Goal: Information Seeking & Learning: Learn about a topic

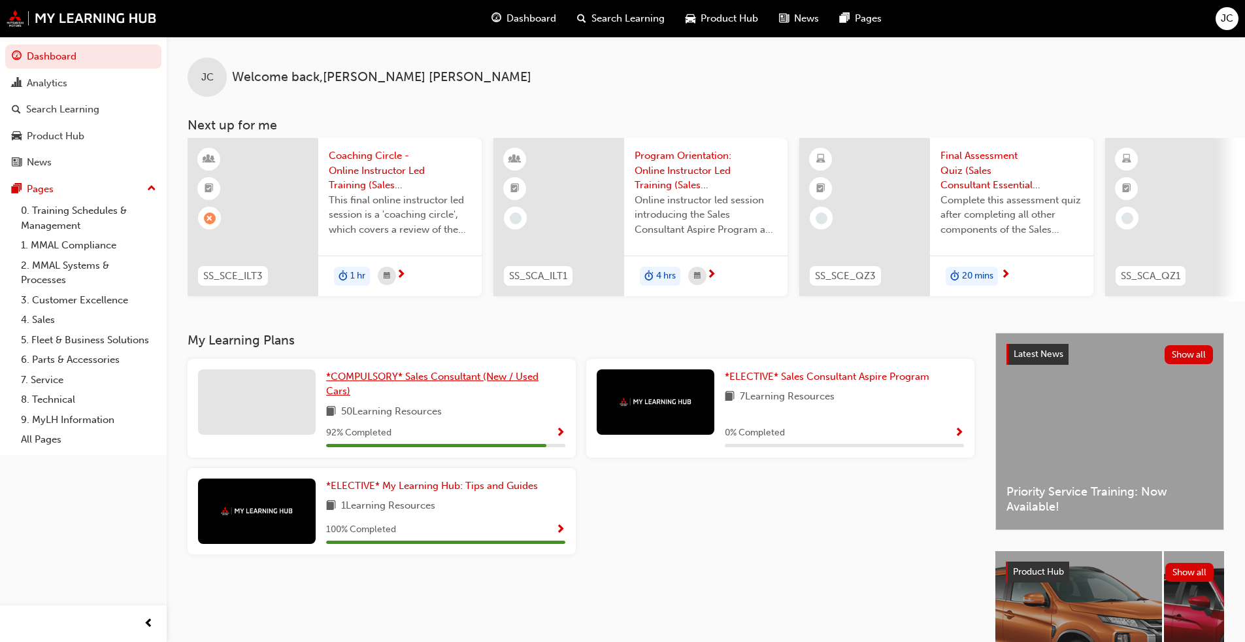
click at [416, 386] on span "*COMPULSORY* Sales Consultant (New / Used Cars)" at bounding box center [432, 384] width 212 height 27
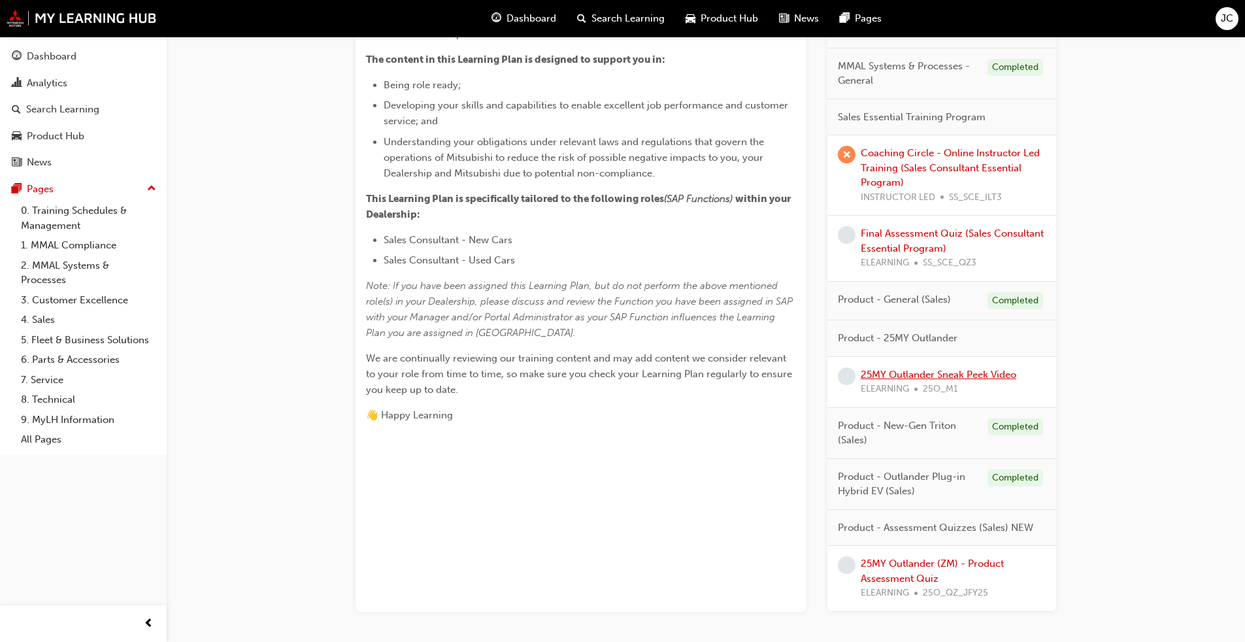
scroll to position [440, 0]
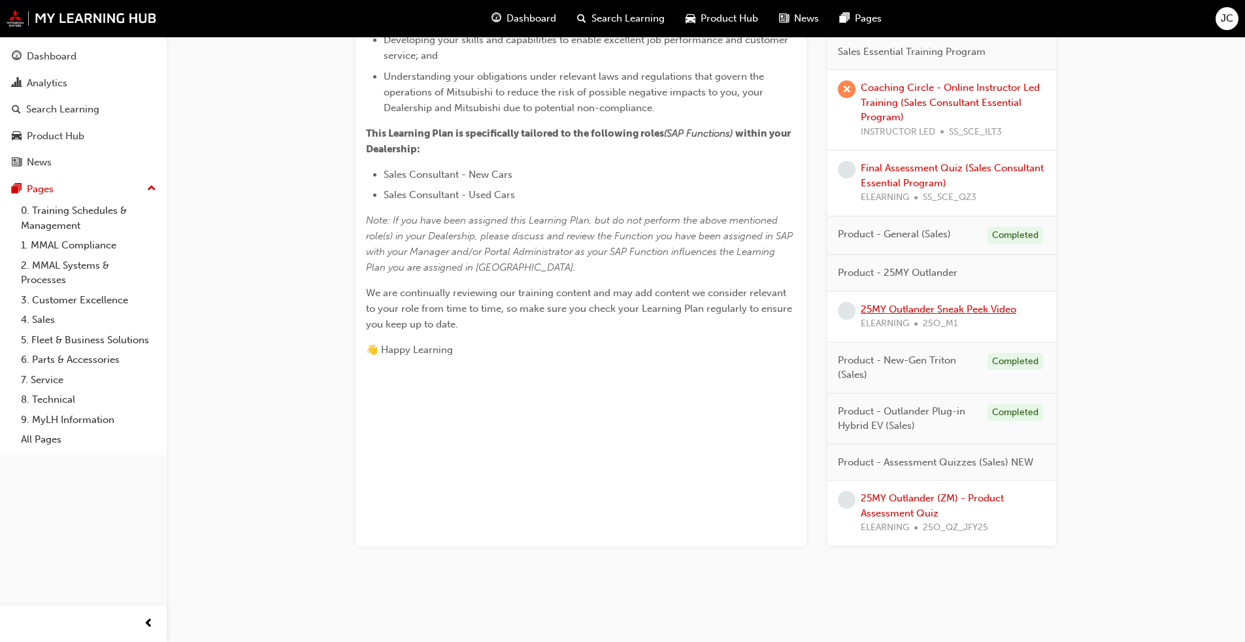
click at [643, 312] on link "25MY Outlander Sneak Peek Video" at bounding box center [939, 309] width 156 height 12
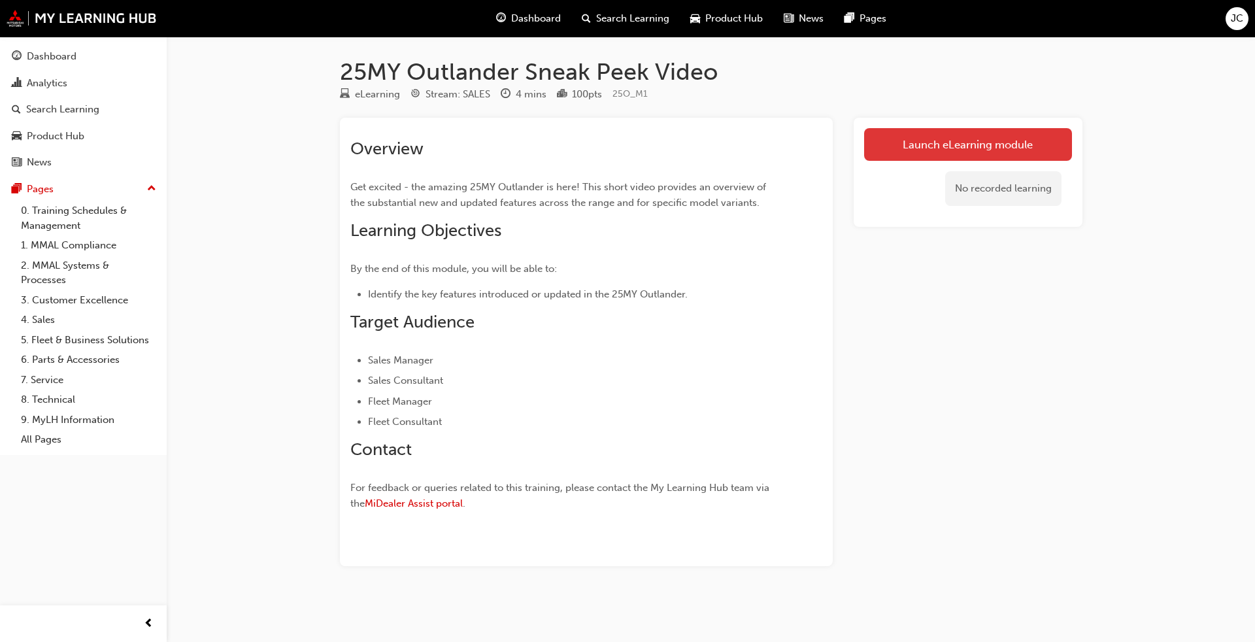
click at [643, 152] on link "Launch eLearning module" at bounding box center [968, 144] width 208 height 33
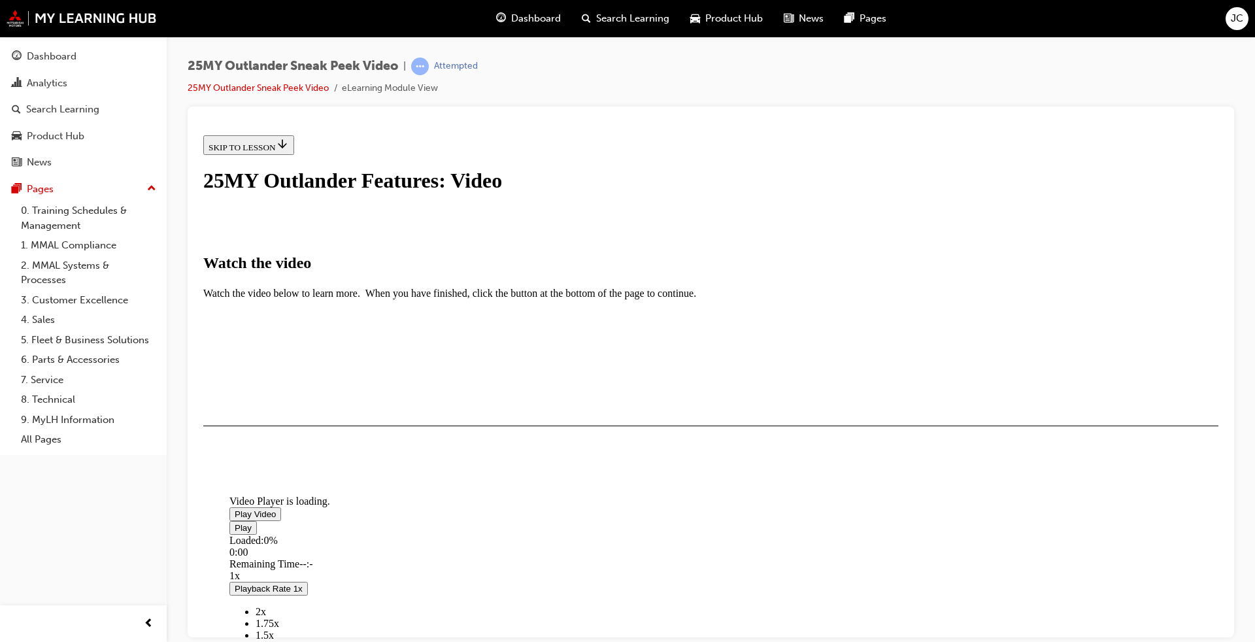
click at [229, 489] on img "Video player" at bounding box center [229, 492] width 0 height 0
click at [331, 469] on div "I HAVE WATCHED THIS VIDEO" at bounding box center [270, 463] width 122 height 10
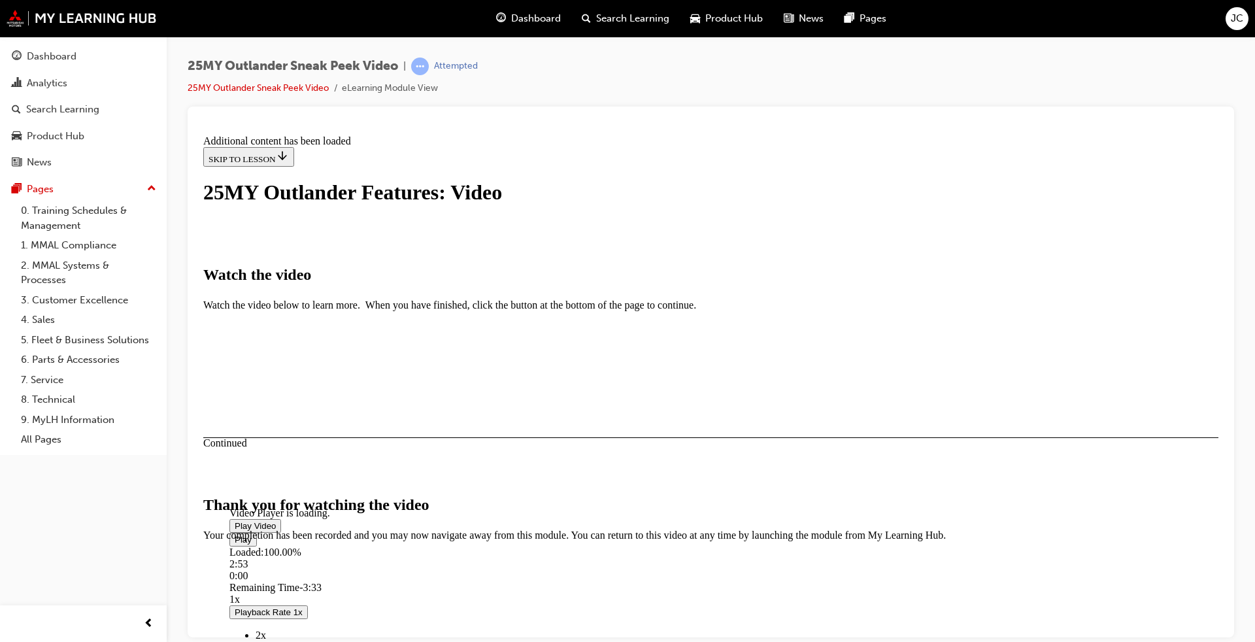
scroll to position [369, 0]
click at [283, 489] on button "CLOSE MODULE" at bounding box center [243, 621] width 80 height 14
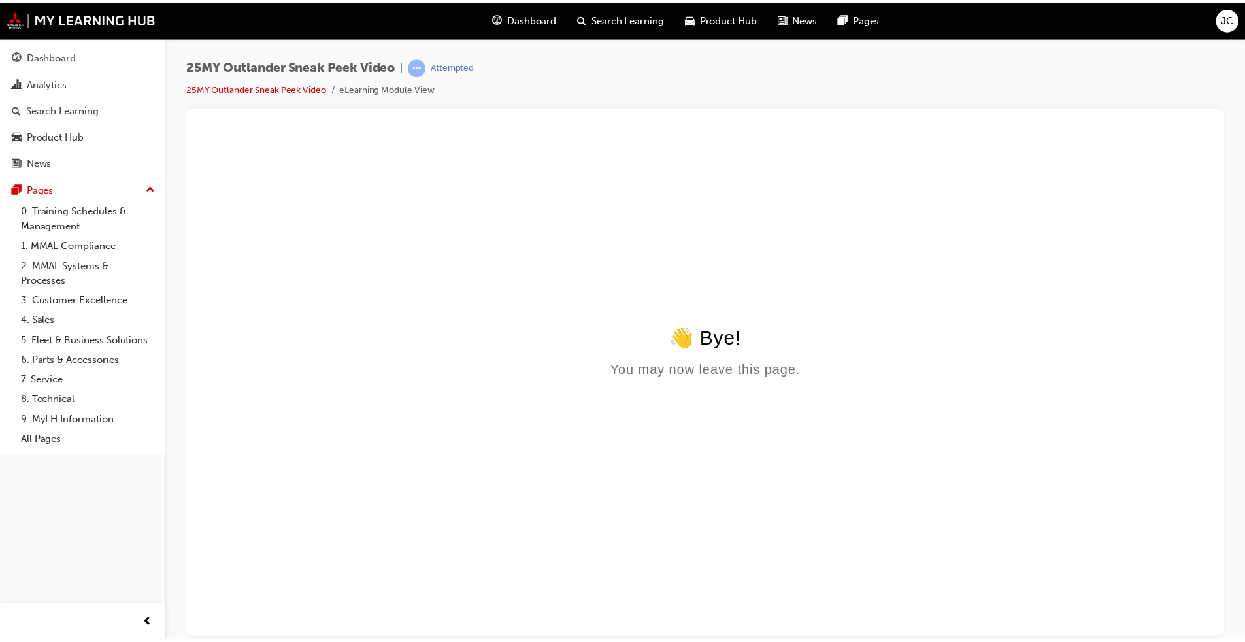
scroll to position [0, 0]
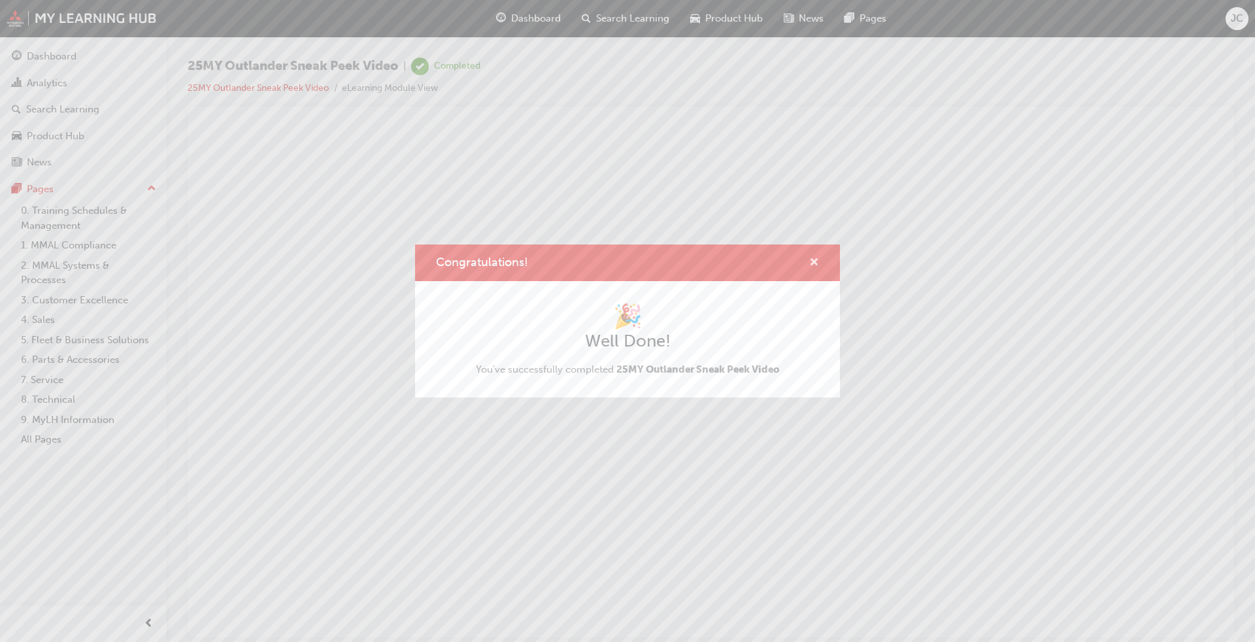
click at [643, 258] on span "cross-icon" at bounding box center [814, 264] width 10 height 12
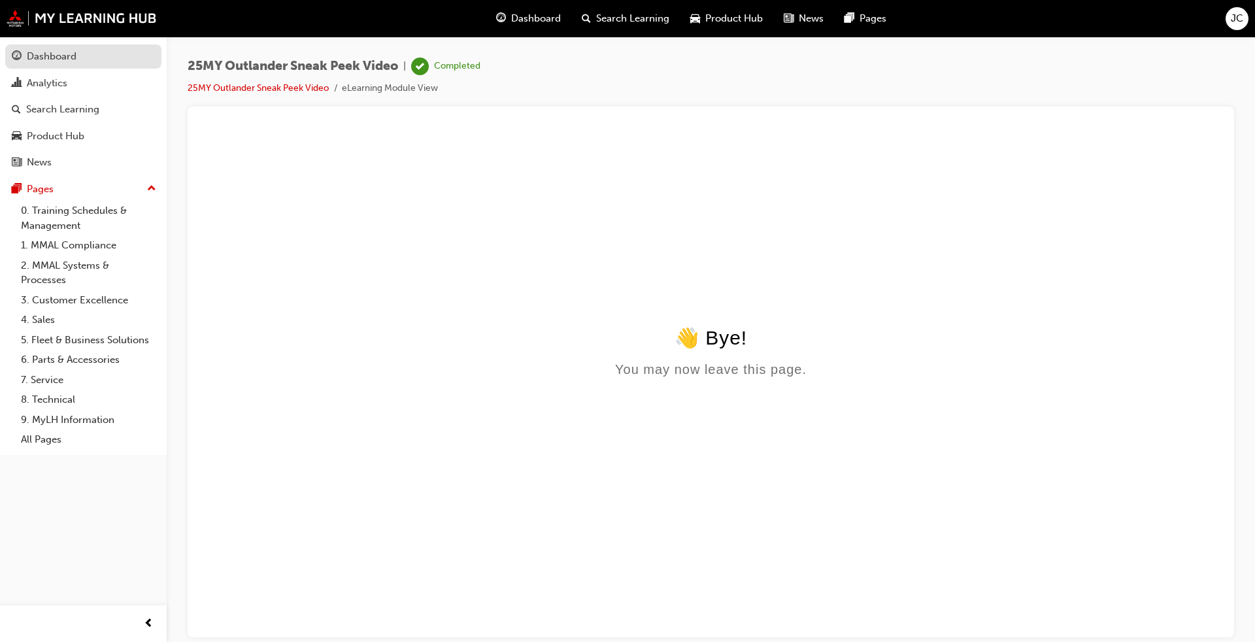
click at [50, 53] on div "Dashboard" at bounding box center [52, 56] width 50 height 15
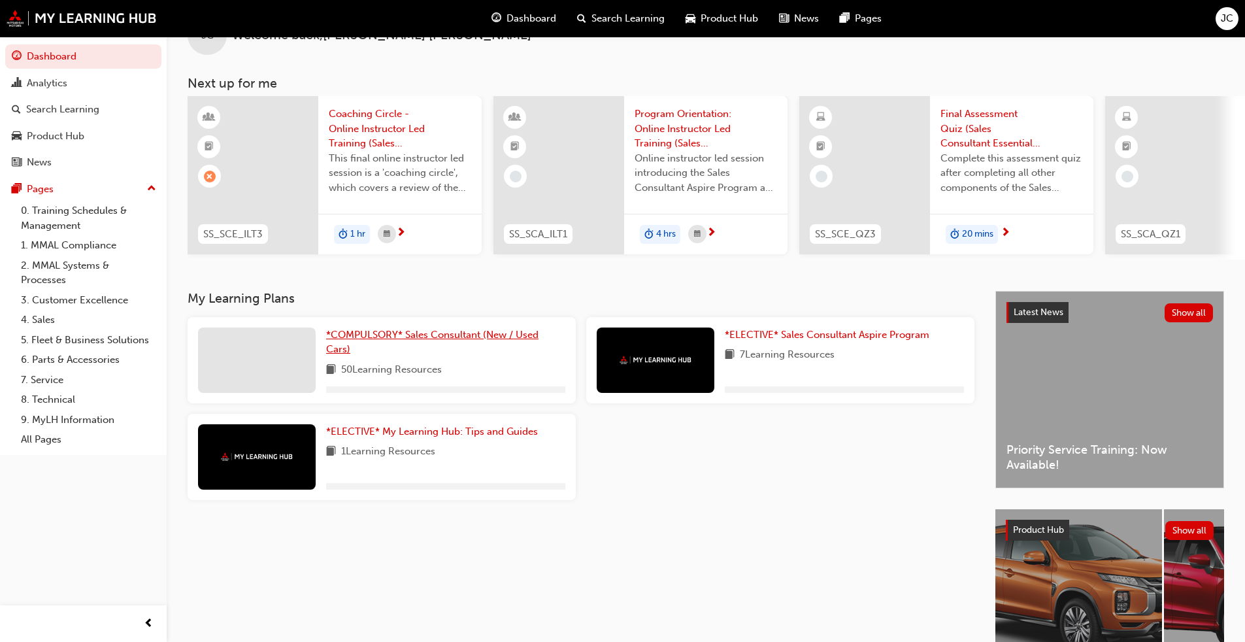
scroll to position [65, 0]
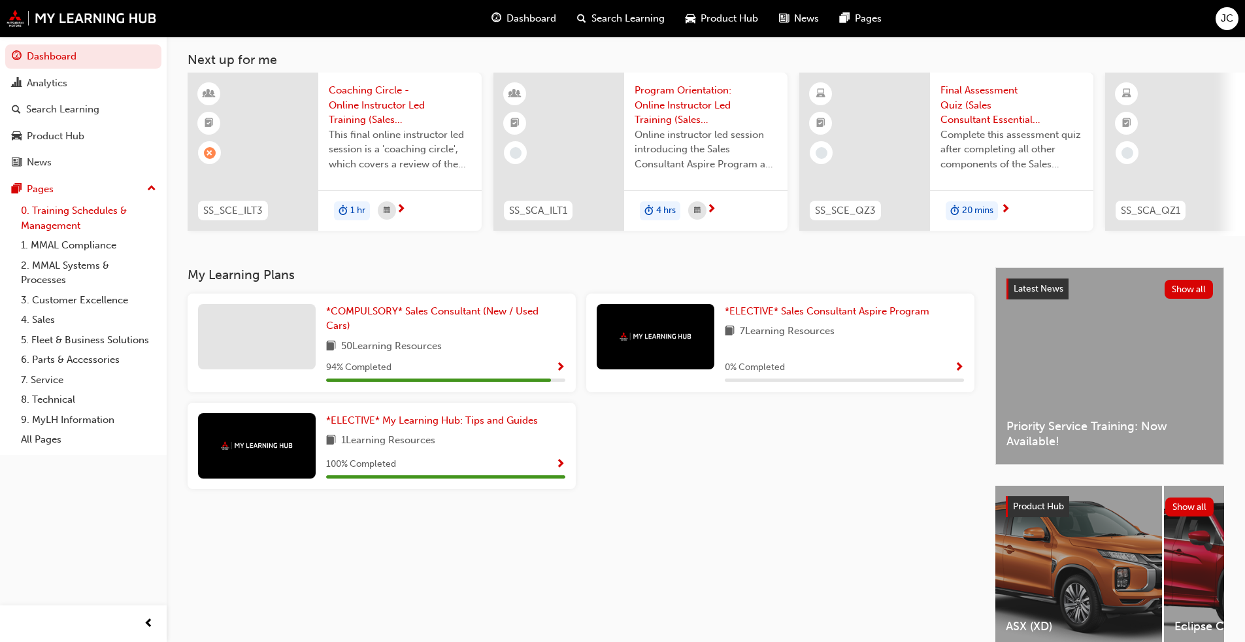
click at [49, 216] on link "0. Training Schedules & Management" at bounding box center [89, 218] width 146 height 35
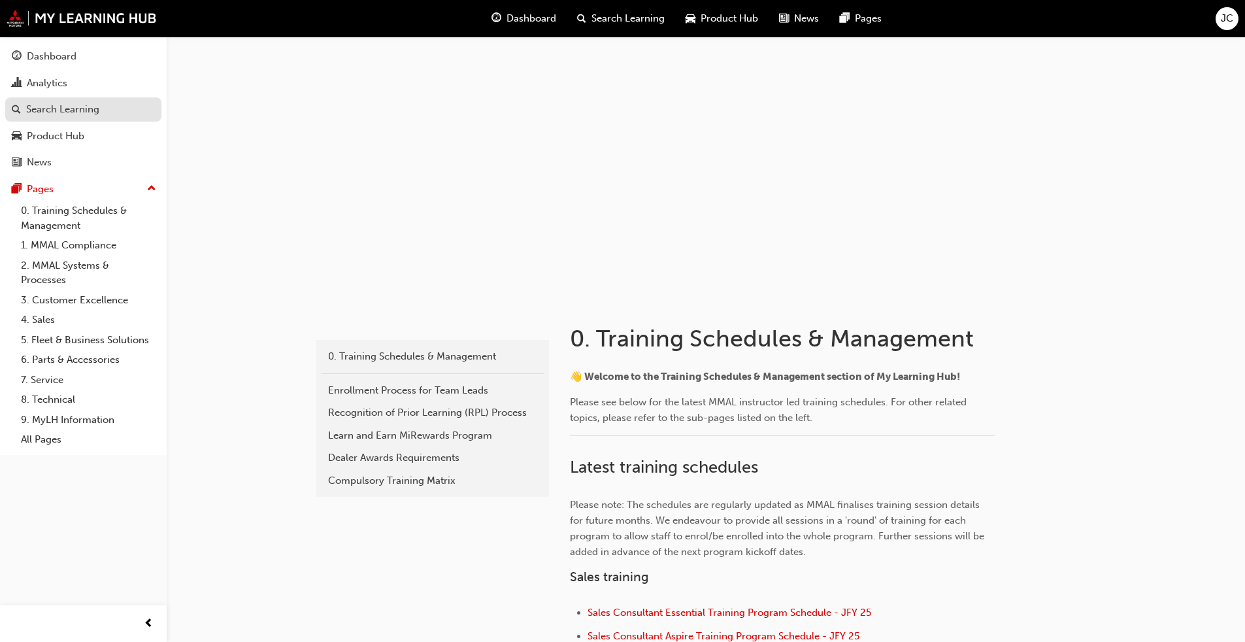
click at [61, 116] on div "Search Learning" at bounding box center [62, 109] width 73 height 15
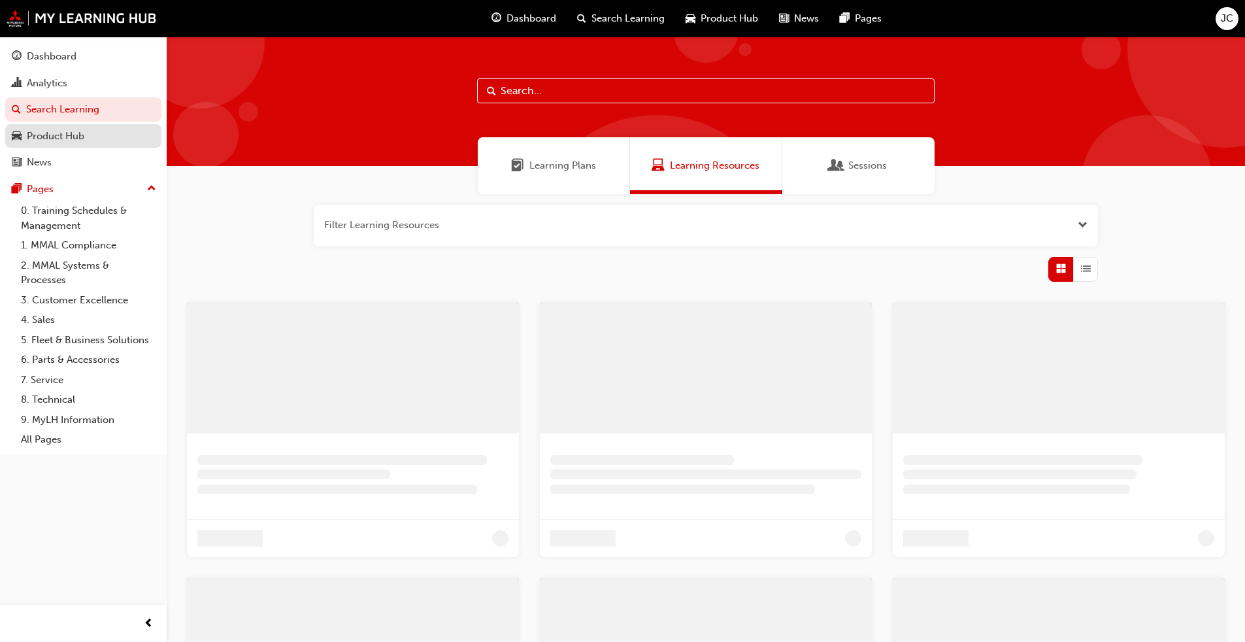
click at [50, 144] on link "Product Hub" at bounding box center [83, 136] width 156 height 24
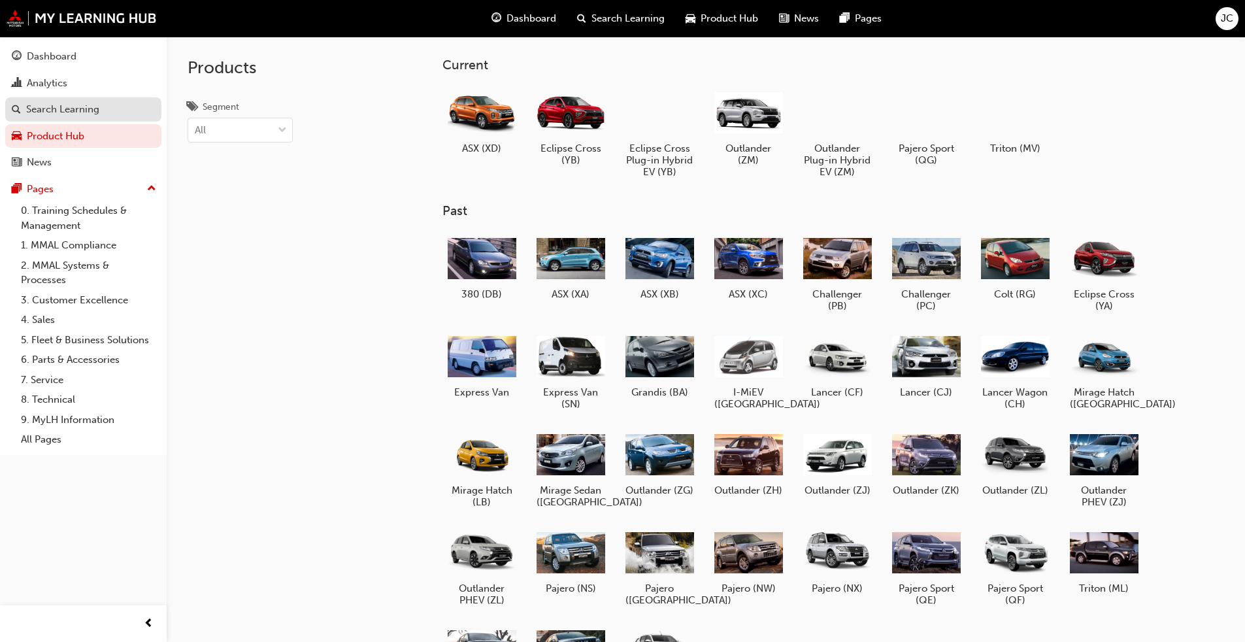
click at [51, 105] on div "Search Learning" at bounding box center [62, 109] width 73 height 15
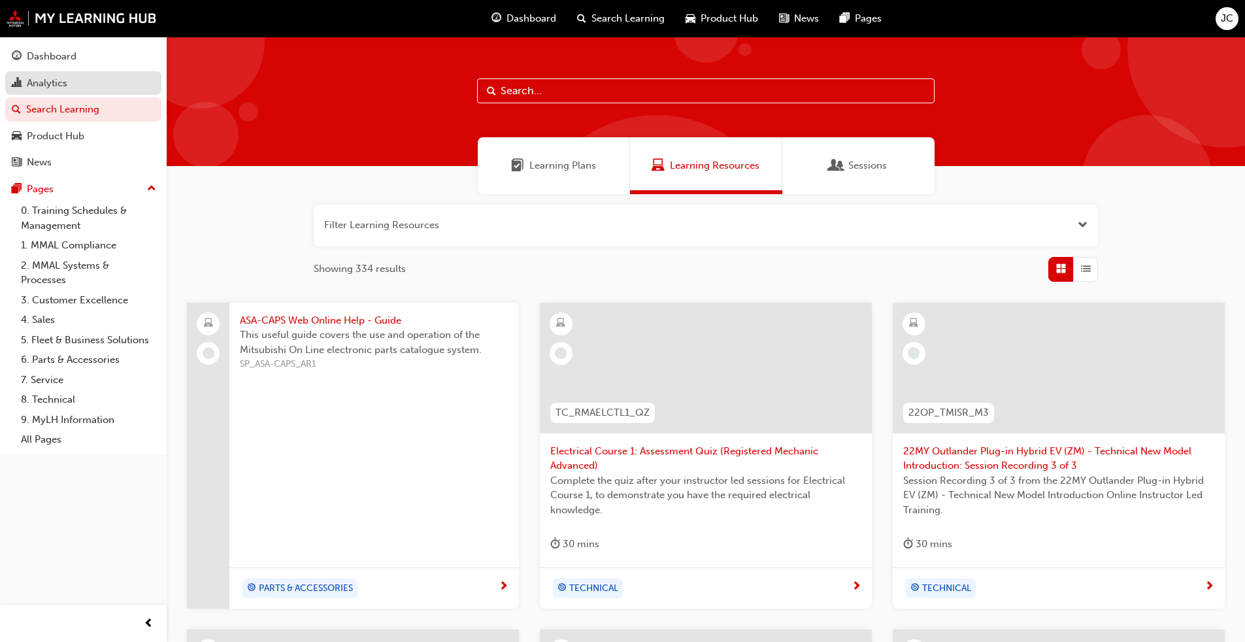
click at [50, 87] on div "Analytics" at bounding box center [47, 83] width 41 height 15
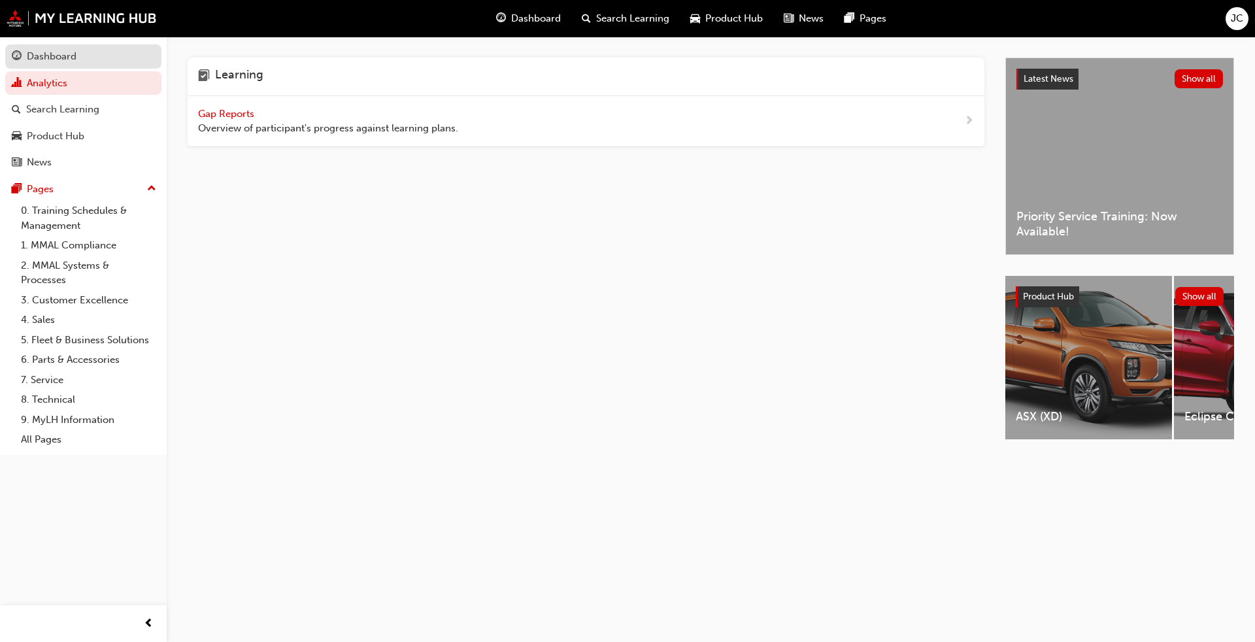
click at [56, 61] on div "Dashboard" at bounding box center [52, 56] width 50 height 15
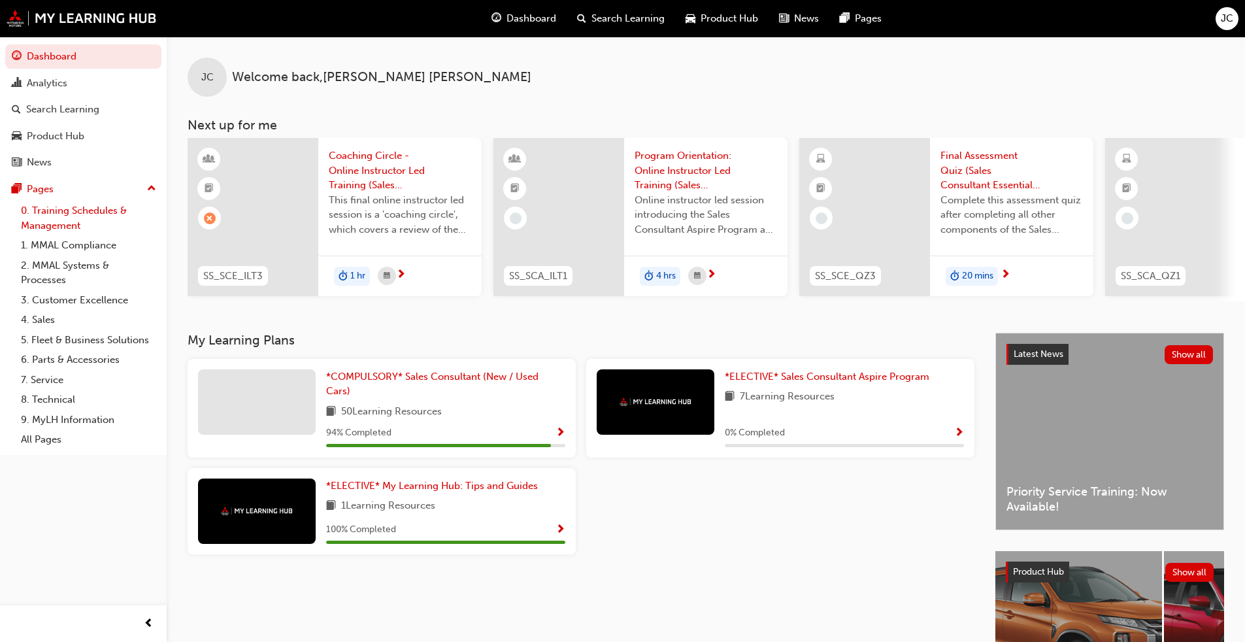
click at [39, 207] on link "0. Training Schedules & Management" at bounding box center [89, 218] width 146 height 35
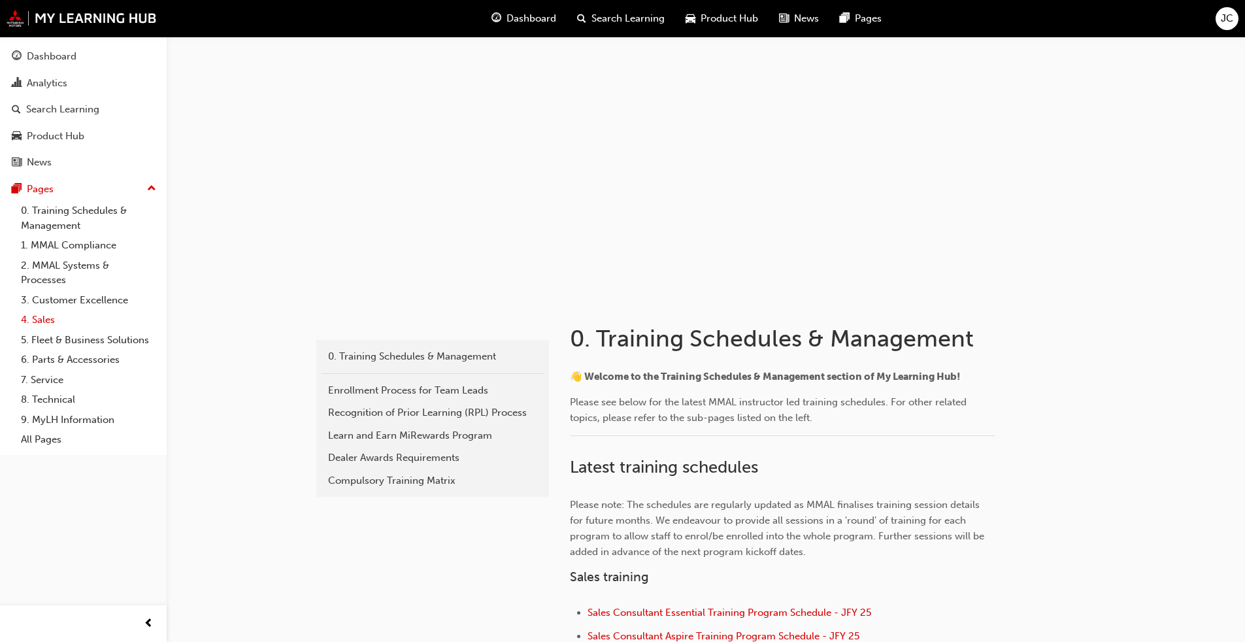
click at [42, 321] on link "4. Sales" at bounding box center [89, 320] width 146 height 20
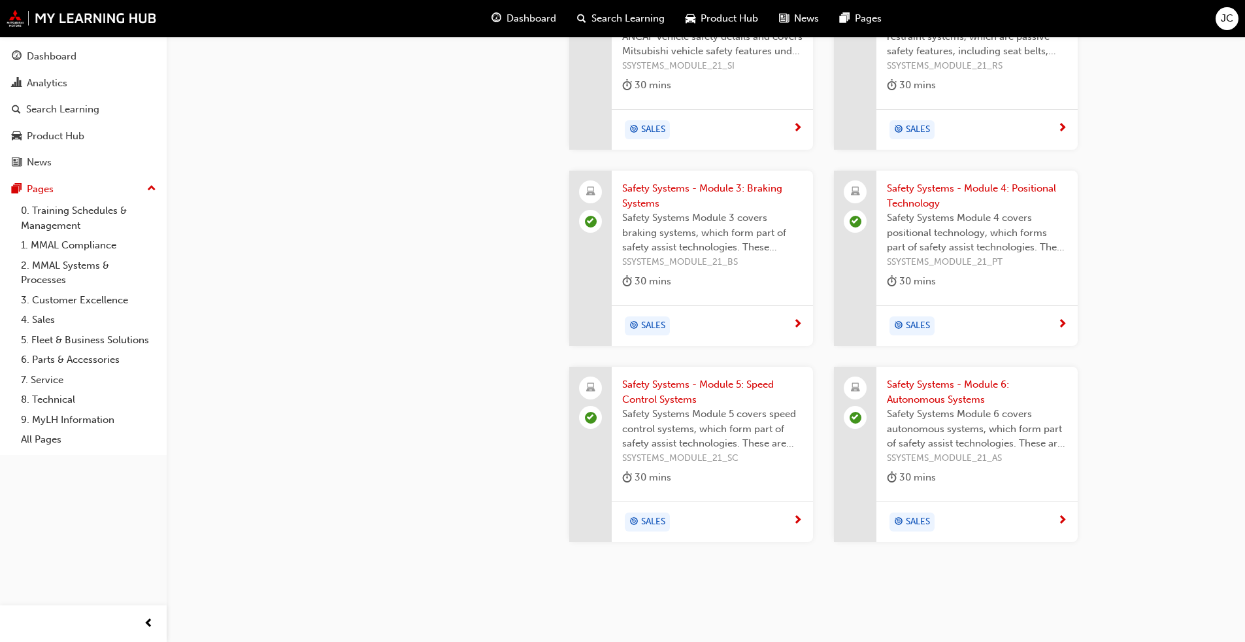
scroll to position [1518, 0]
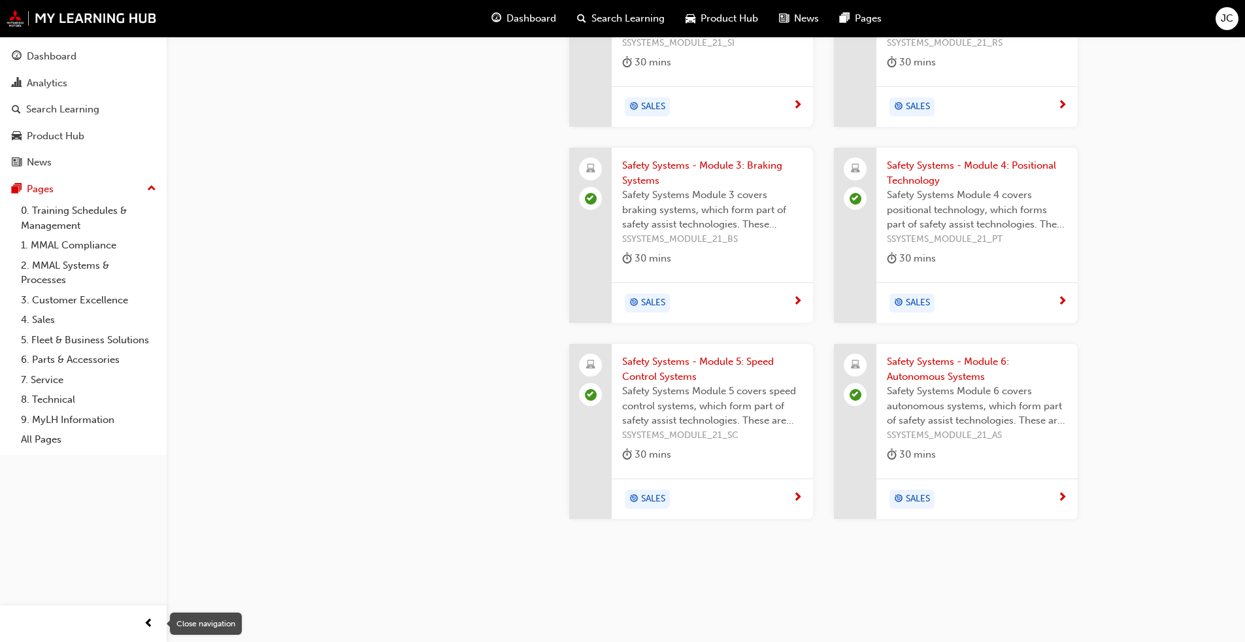
click at [146, 489] on span "prev-icon" at bounding box center [149, 624] width 10 height 16
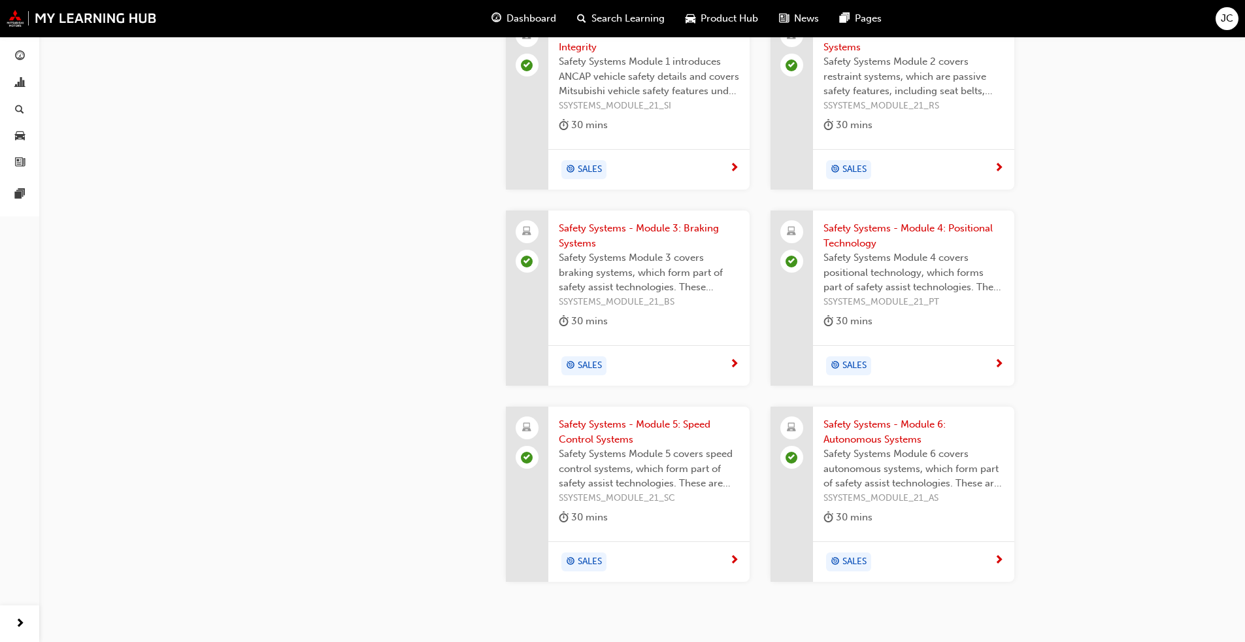
scroll to position [1191, 0]
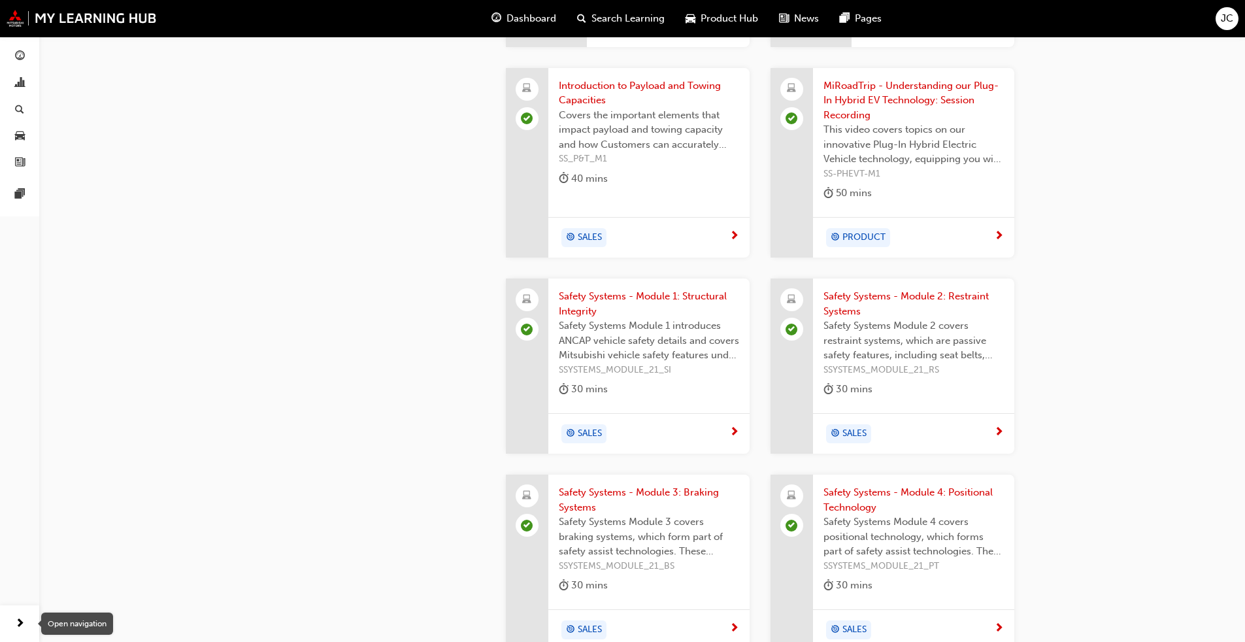
click at [24, 489] on span "next-icon" at bounding box center [20, 624] width 10 height 16
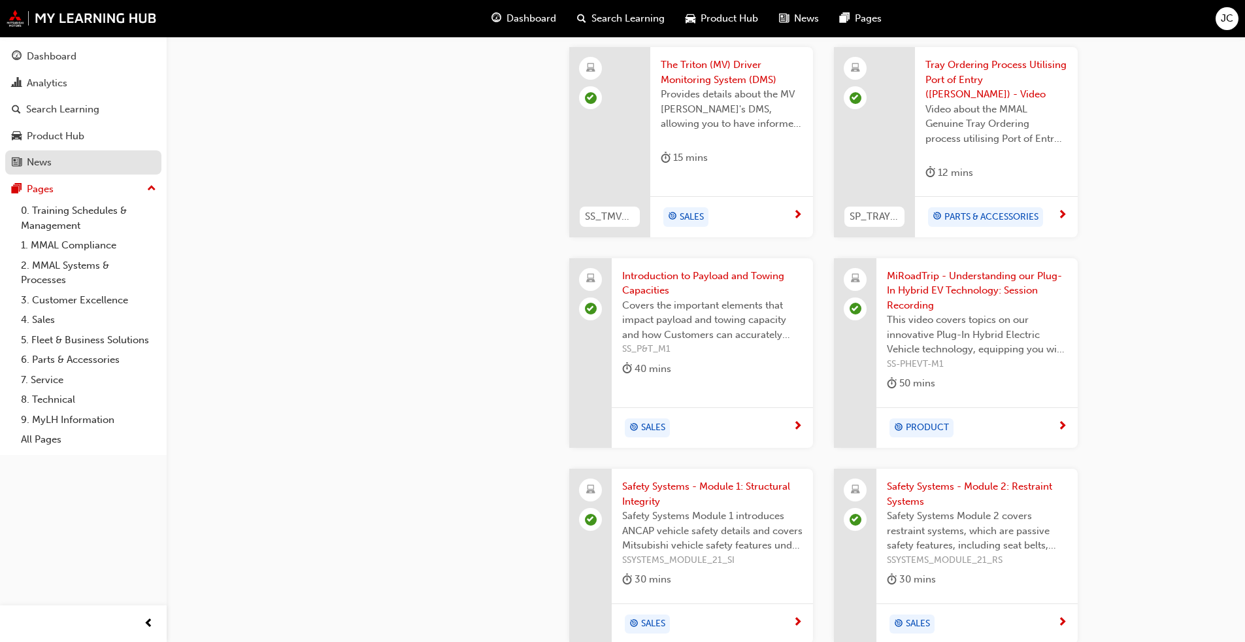
scroll to position [995, 0]
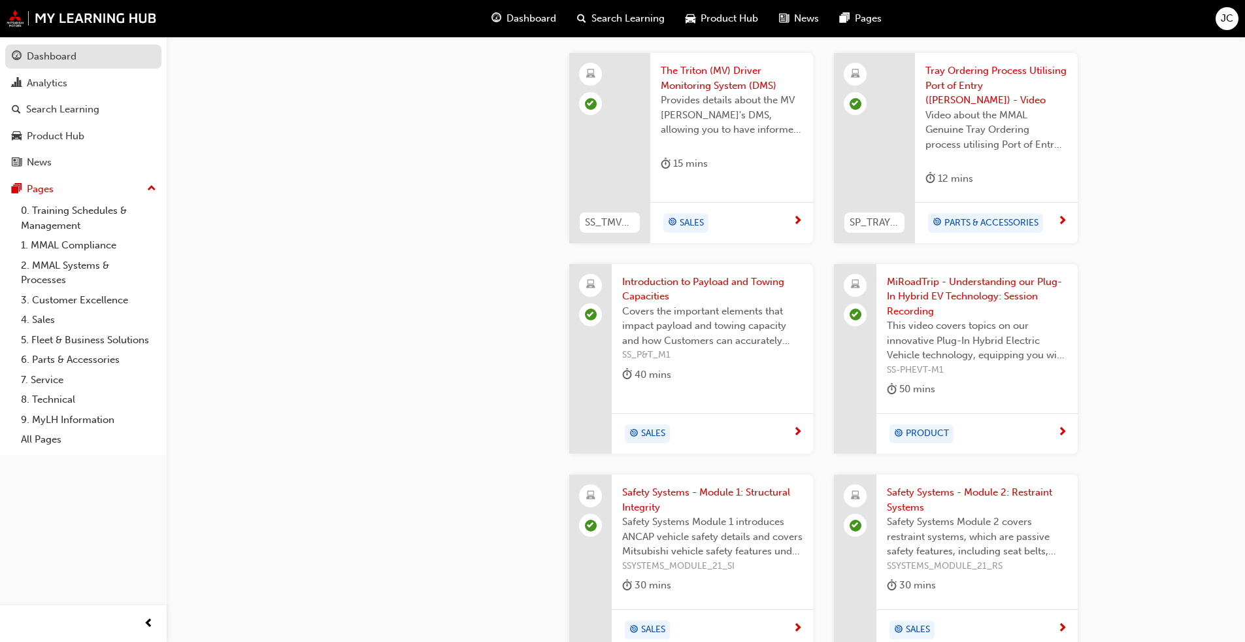
click at [60, 52] on div "Dashboard" at bounding box center [52, 56] width 50 height 15
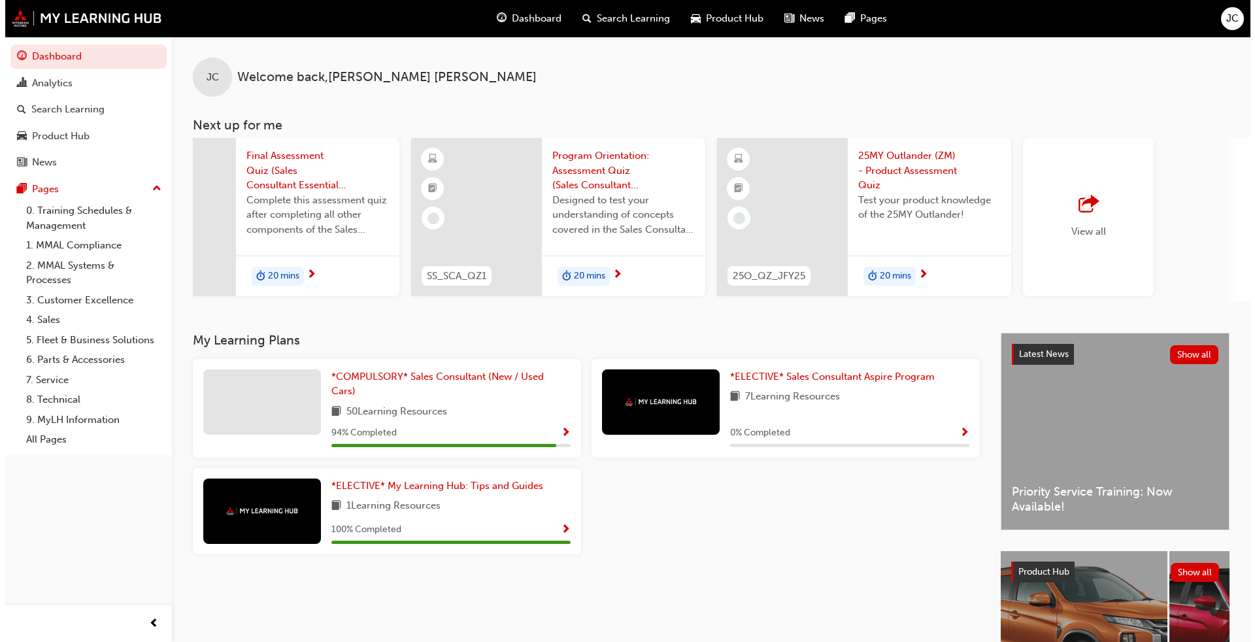
scroll to position [0, 714]
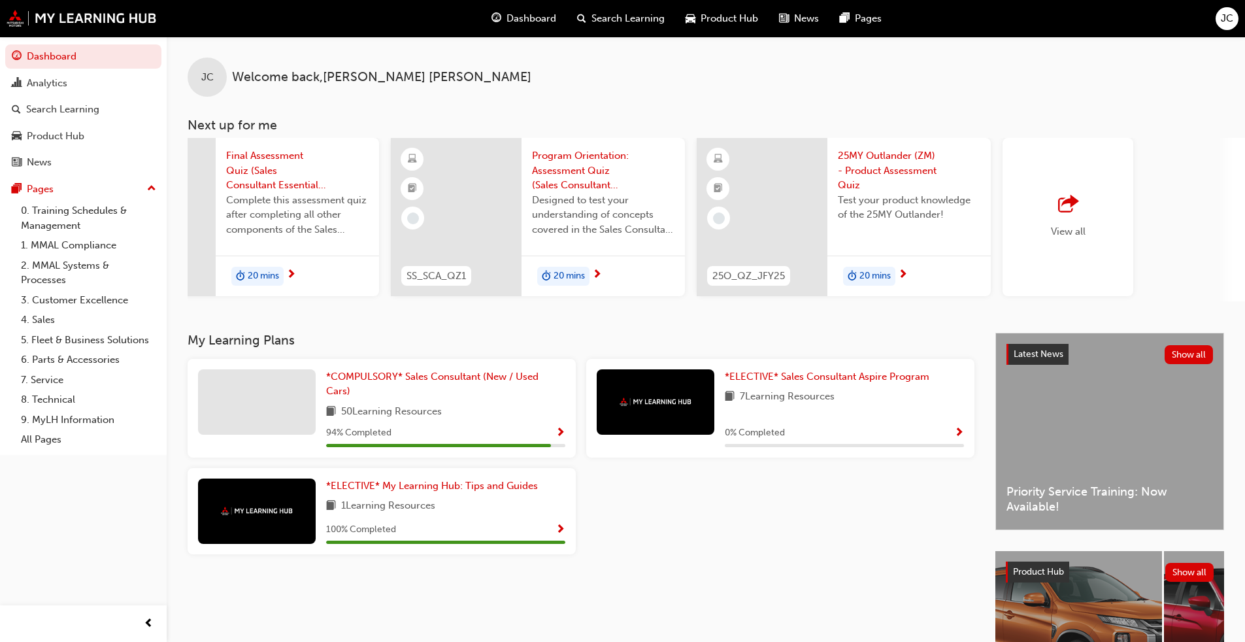
click at [643, 159] on span "25MY Outlander (ZM) - Product Assessment Quiz" at bounding box center [909, 170] width 142 height 44
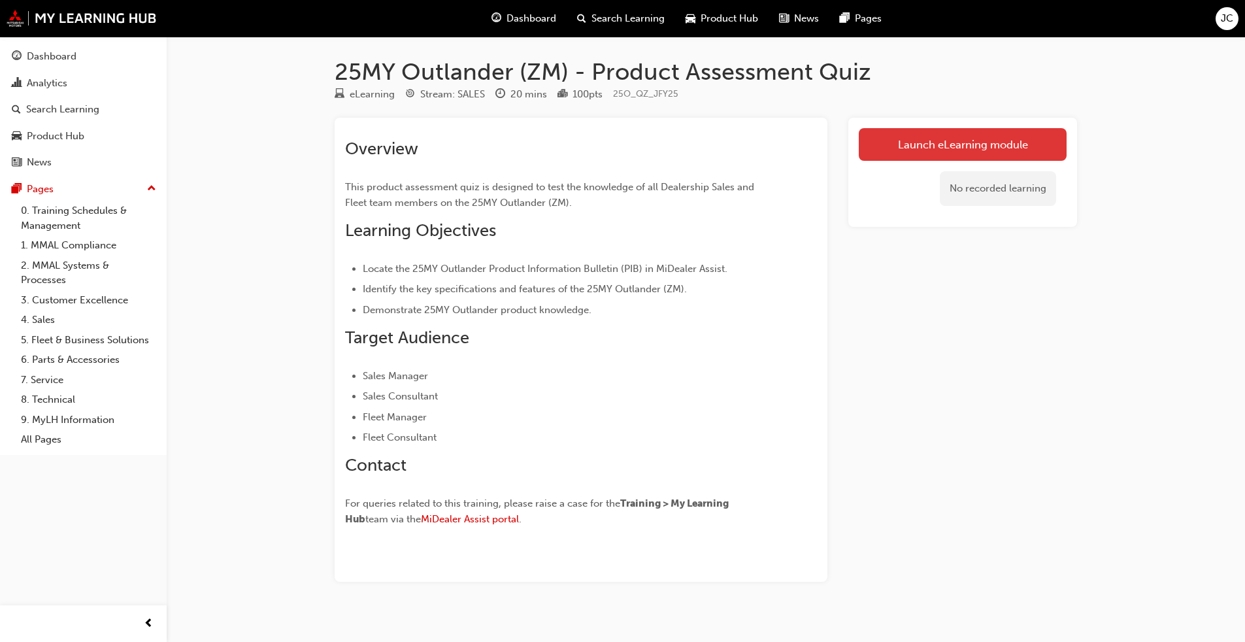
click at [643, 146] on link "Launch eLearning module" at bounding box center [963, 144] width 208 height 33
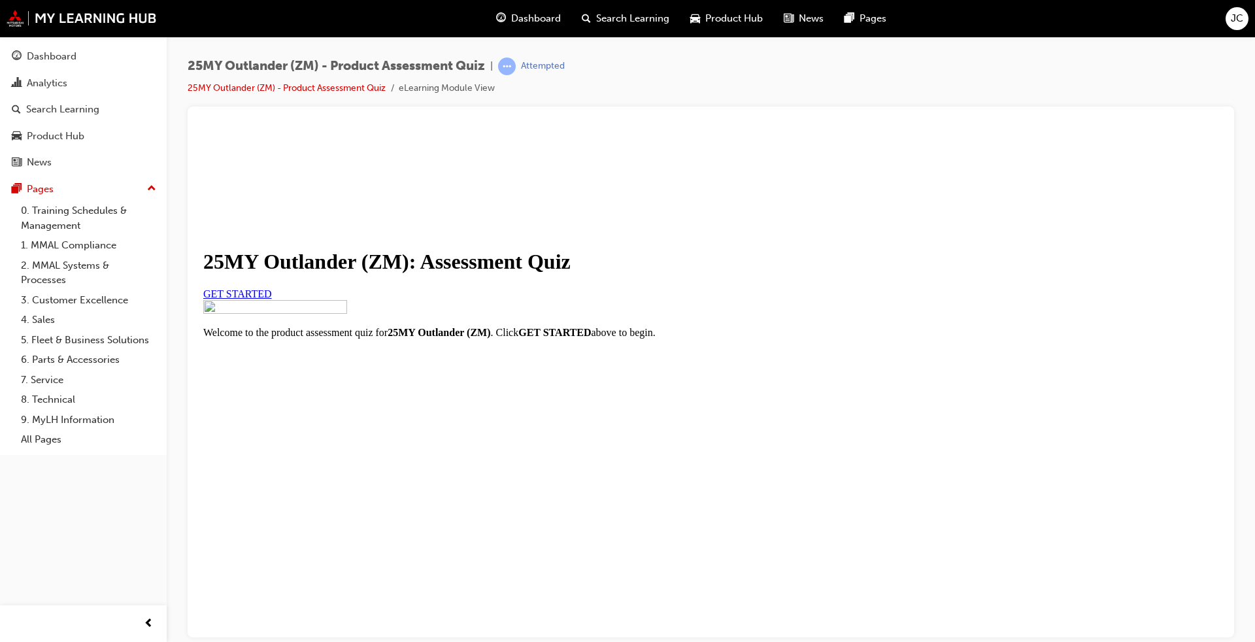
scroll to position [107, 0]
click at [272, 299] on span "GET STARTED" at bounding box center [237, 293] width 69 height 11
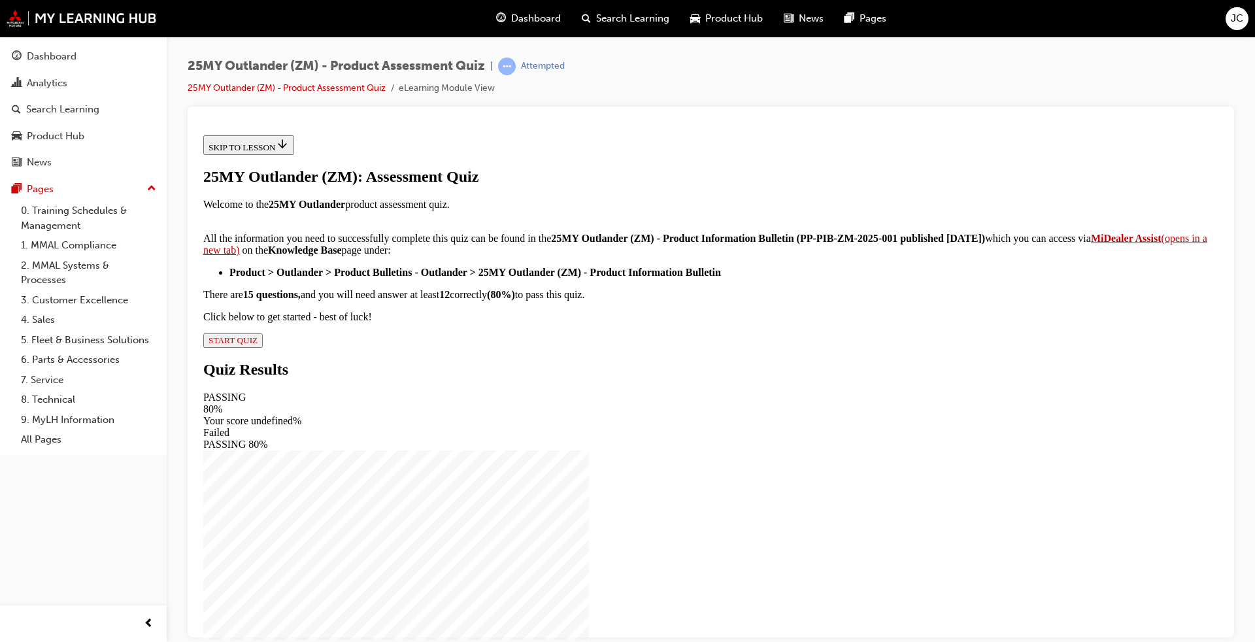
scroll to position [171, 0]
click at [258, 344] on span "START QUIZ" at bounding box center [233, 340] width 49 height 10
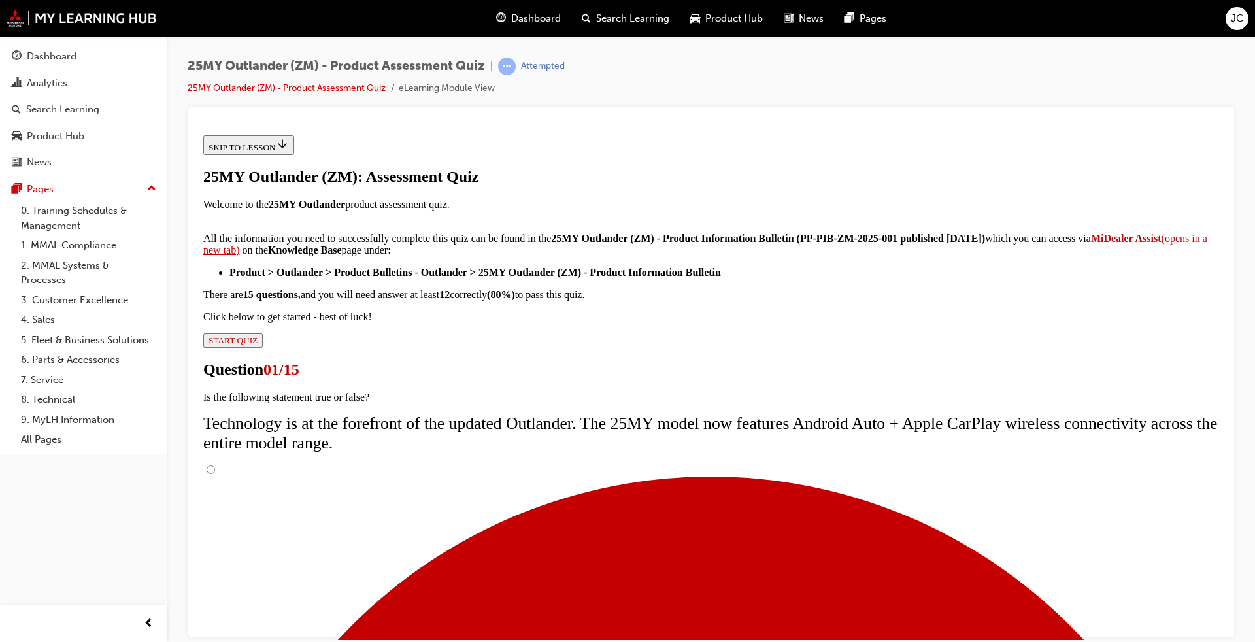
scroll to position [71, 0]
click at [215, 465] on input "True" at bounding box center [211, 469] width 8 height 8
radio input "true"
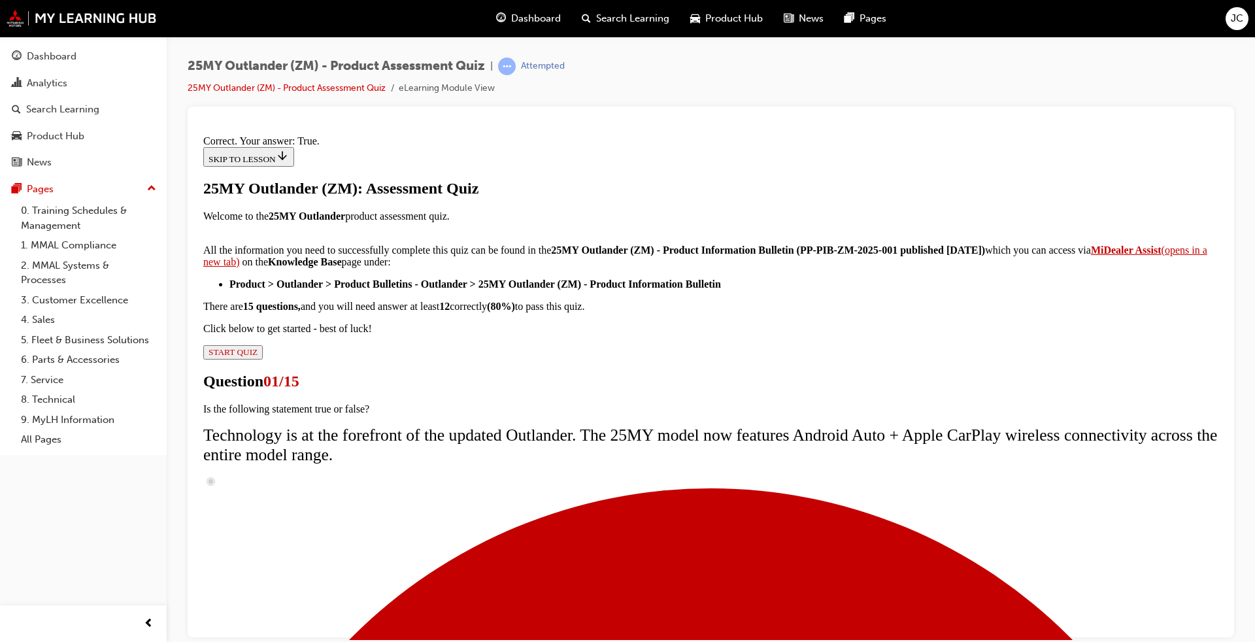
scroll to position [112, 0]
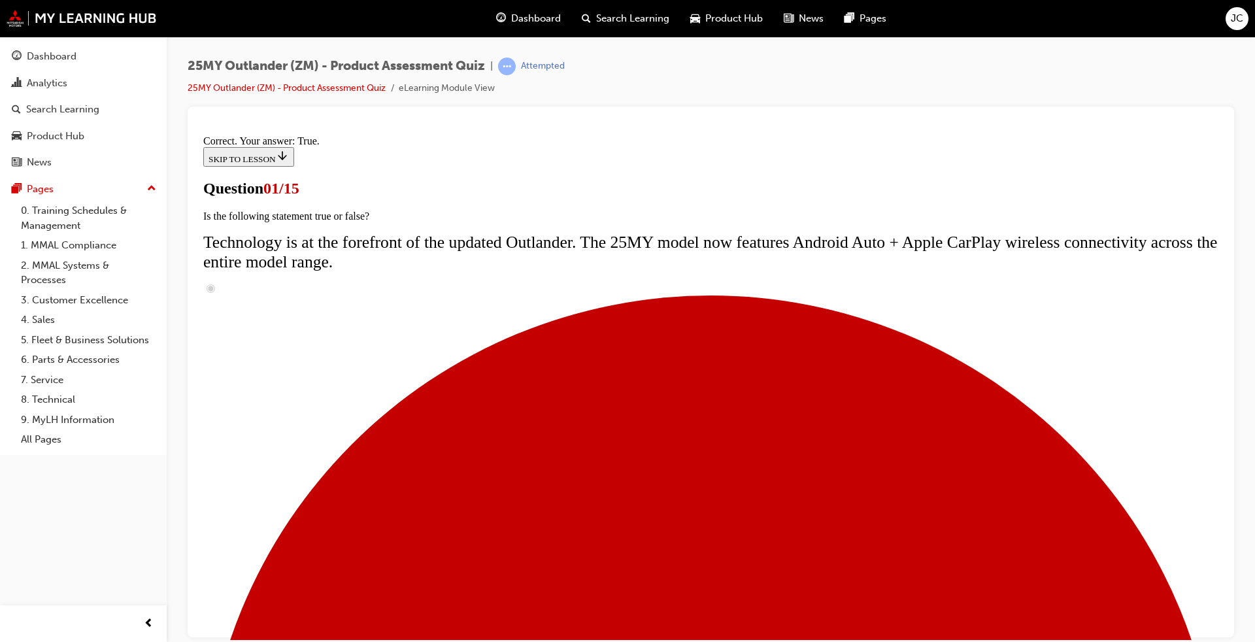
scroll to position [92, 0]
radio input "true"
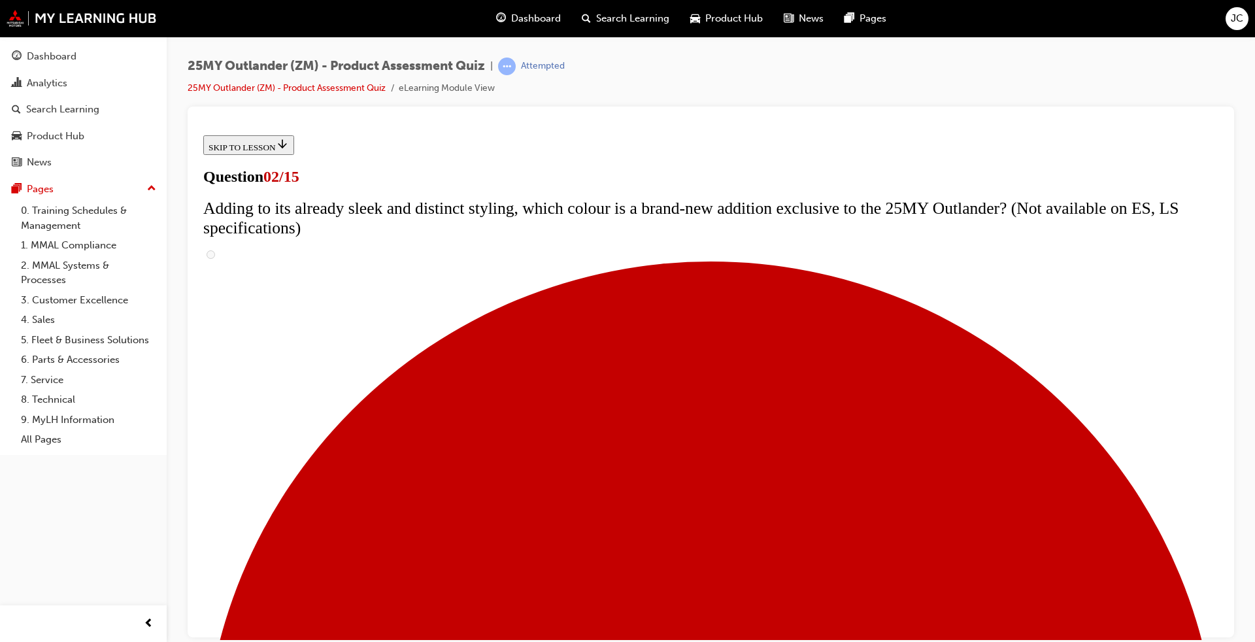
scroll to position [196, 0]
checkbox input "true"
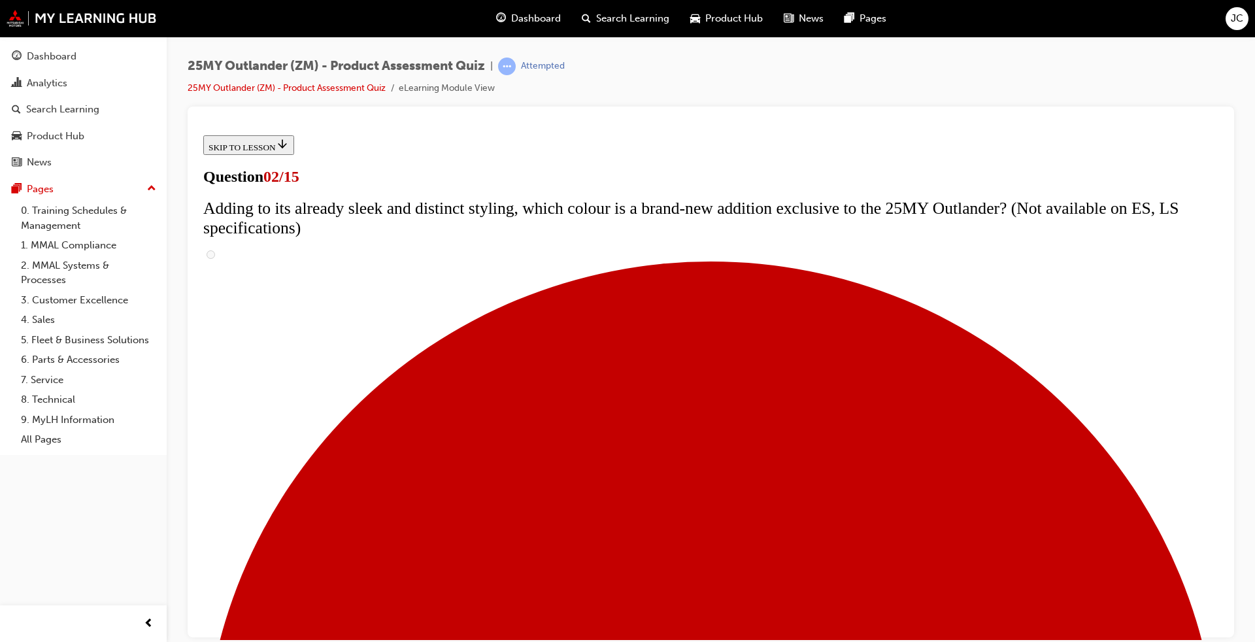
checkbox input "true"
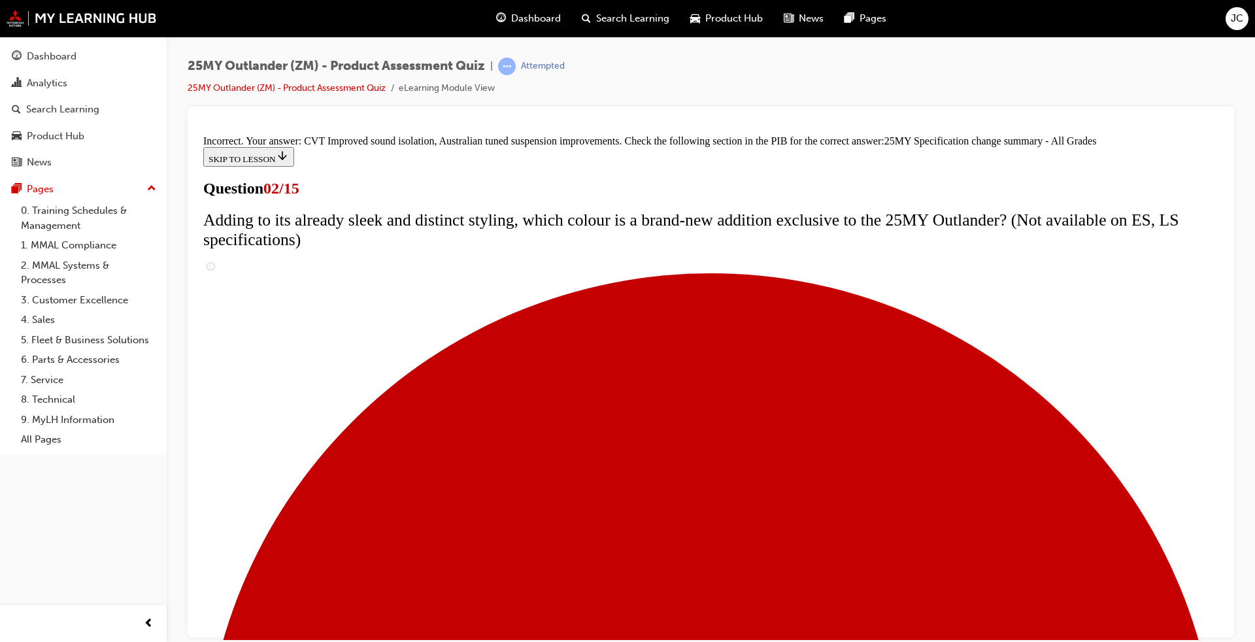
scroll to position [205, 0]
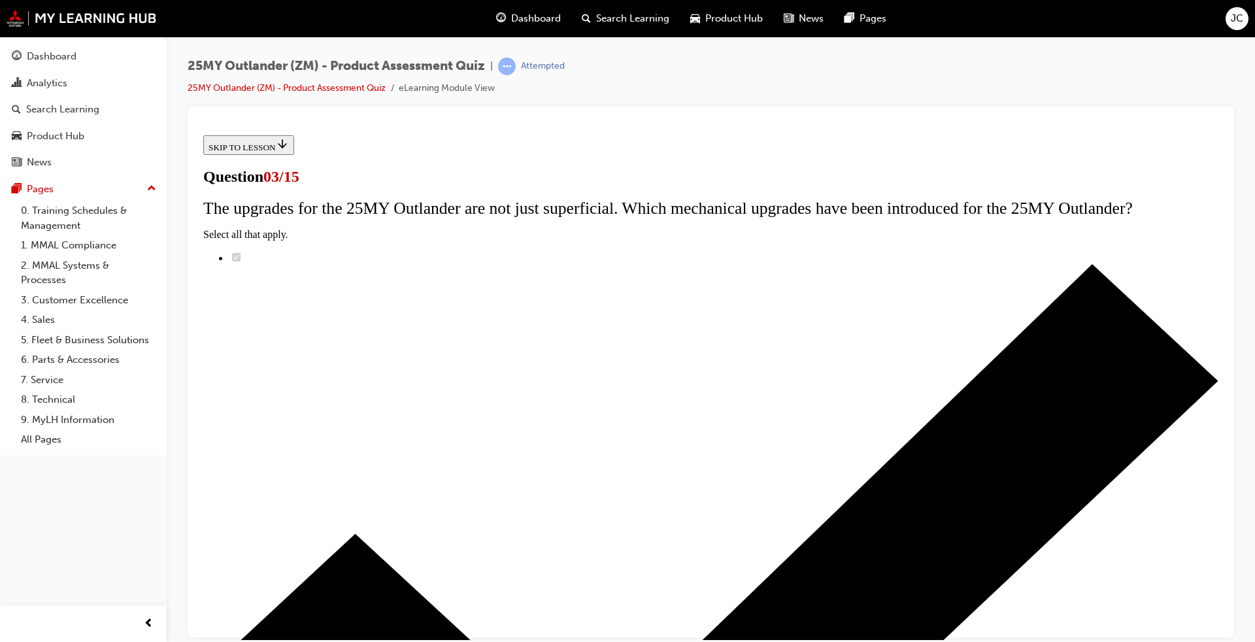
radio input "true"
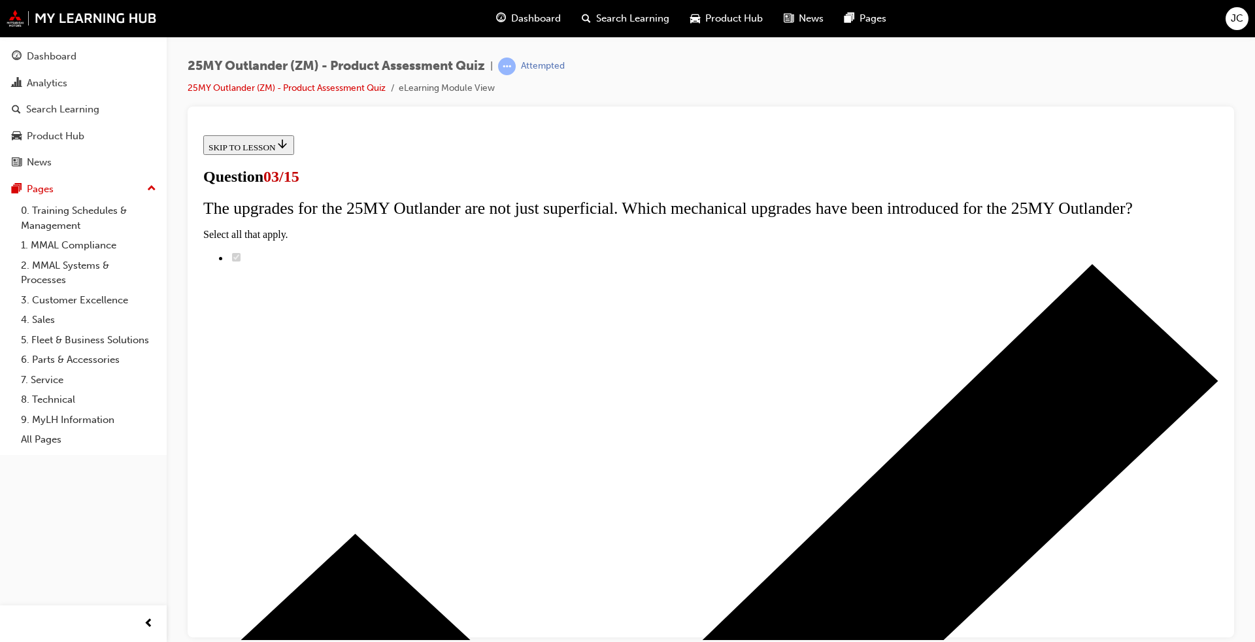
radio input "true"
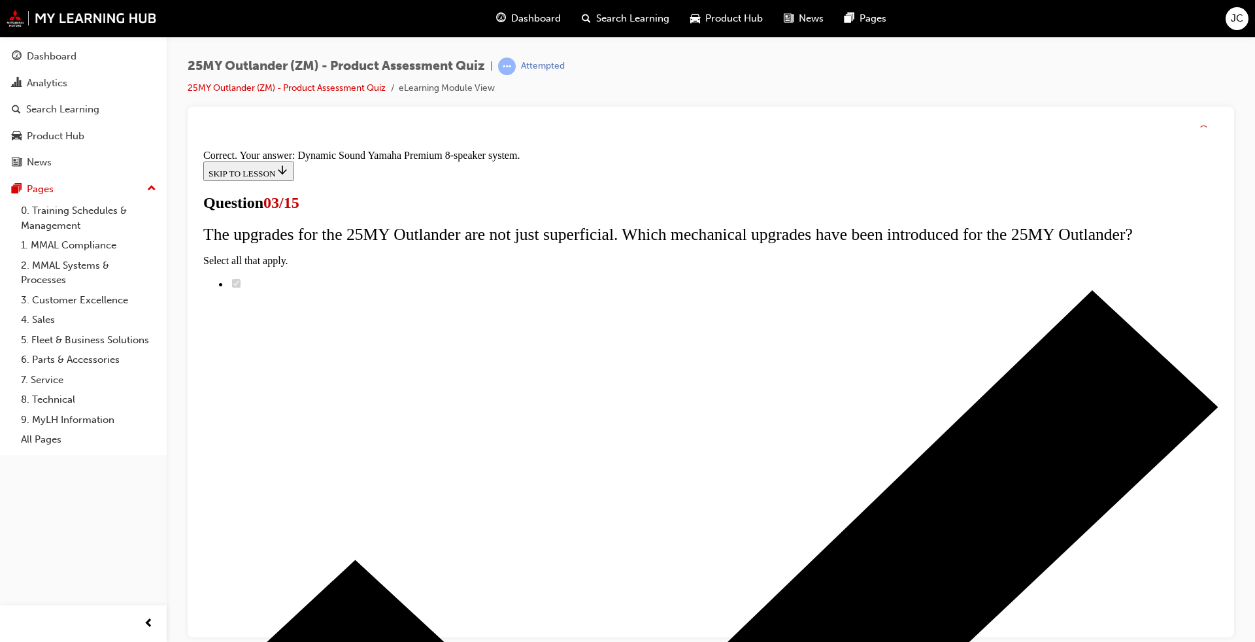
scroll to position [172, 0]
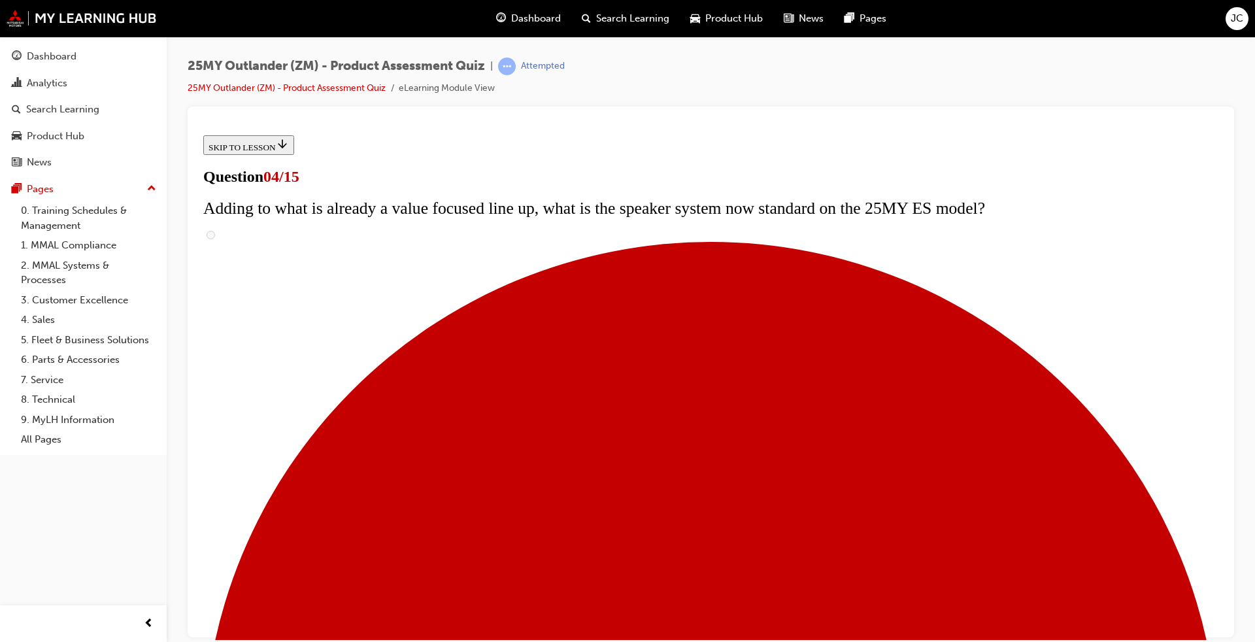
scroll to position [131, 0]
checkbox input "true"
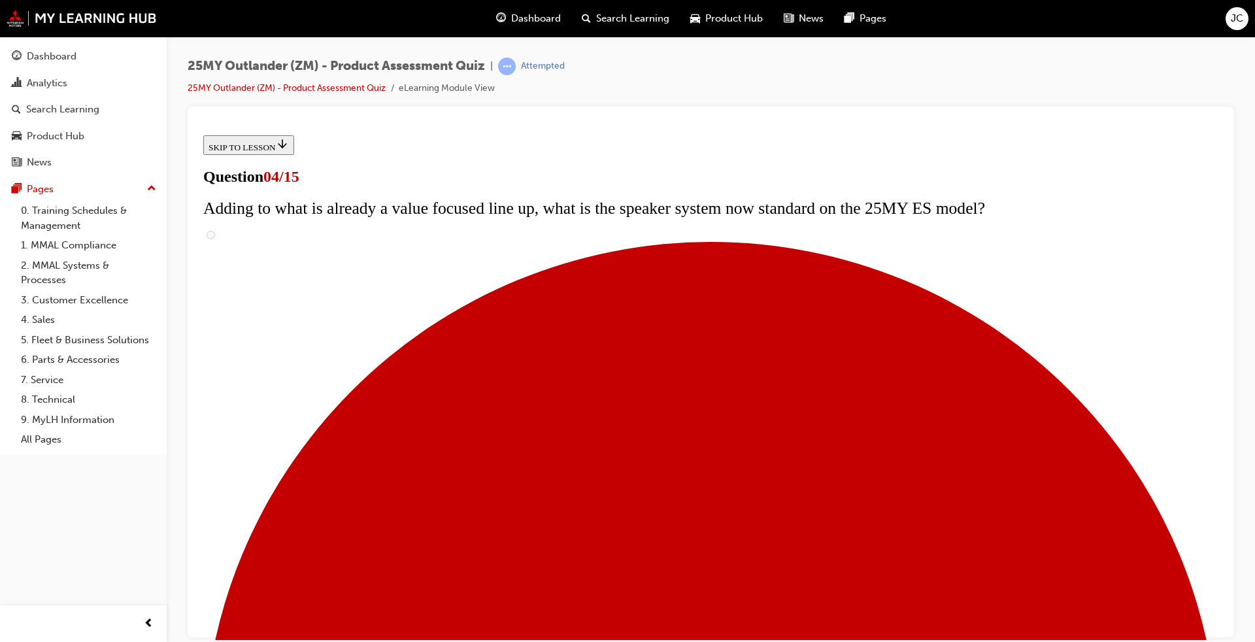
checkbox input "true"
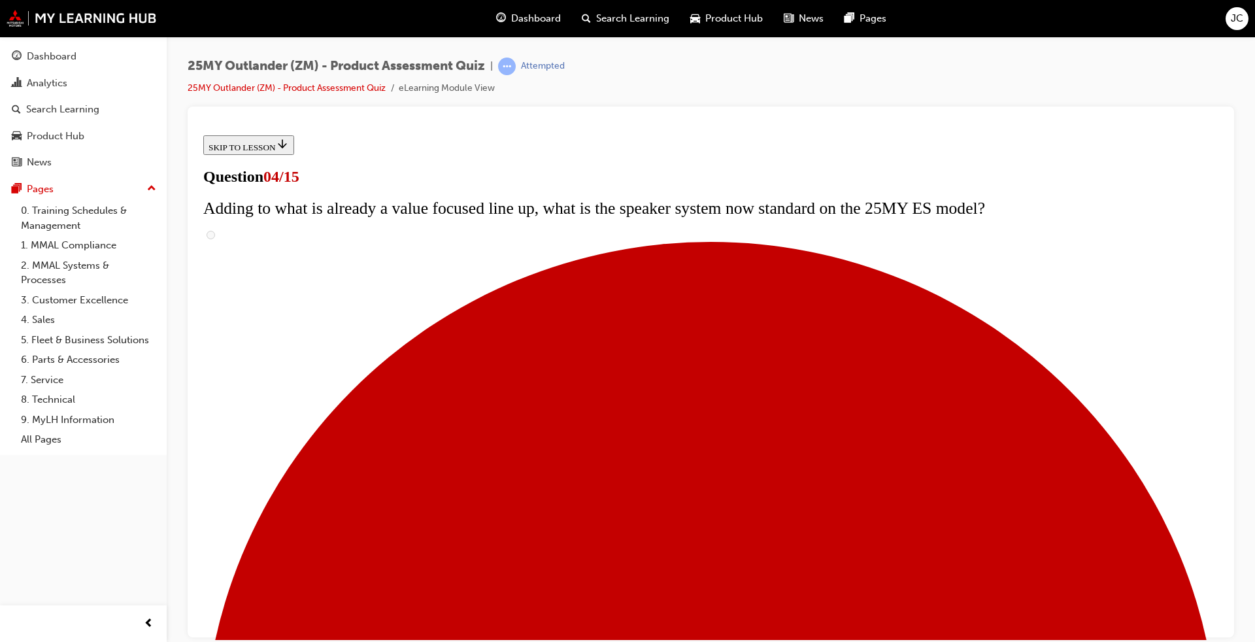
checkbox input "false"
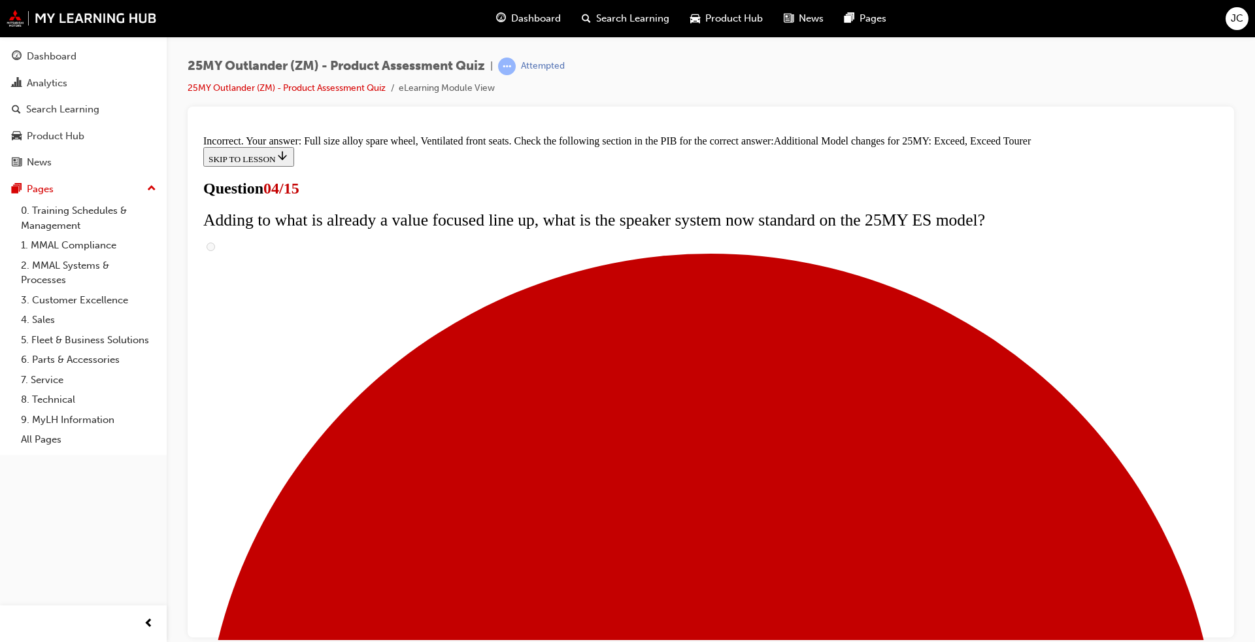
scroll to position [454, 0]
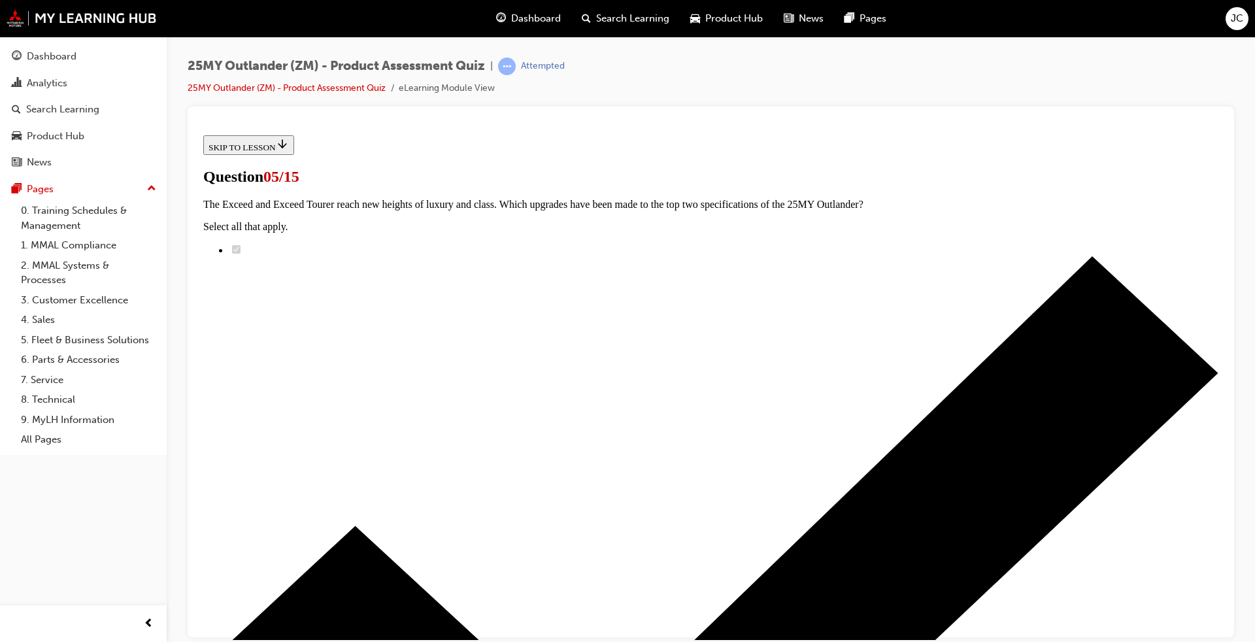
scroll to position [131, 0]
radio input "true"
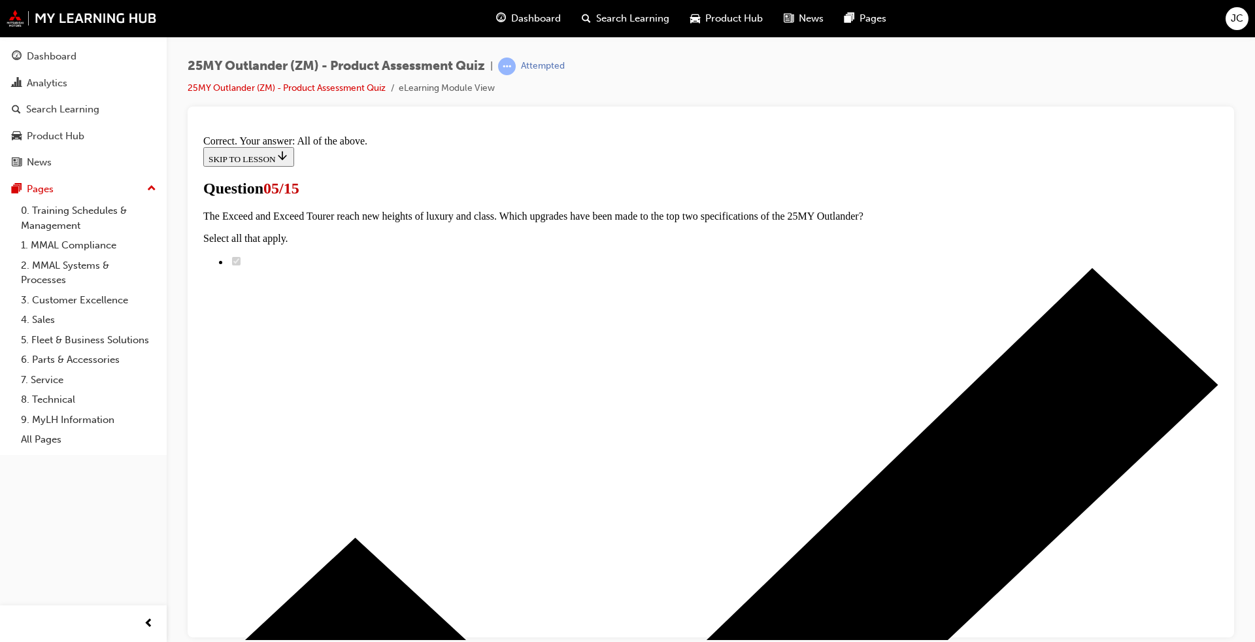
scroll to position [276, 0]
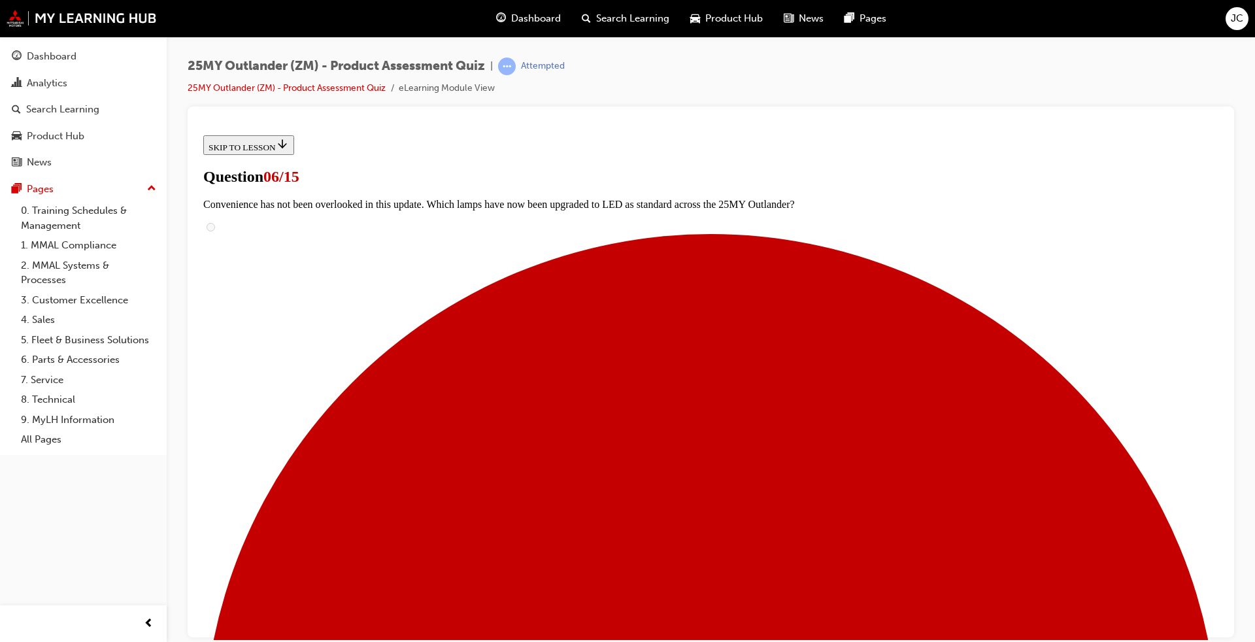
scroll to position [261, 0]
radio input "true"
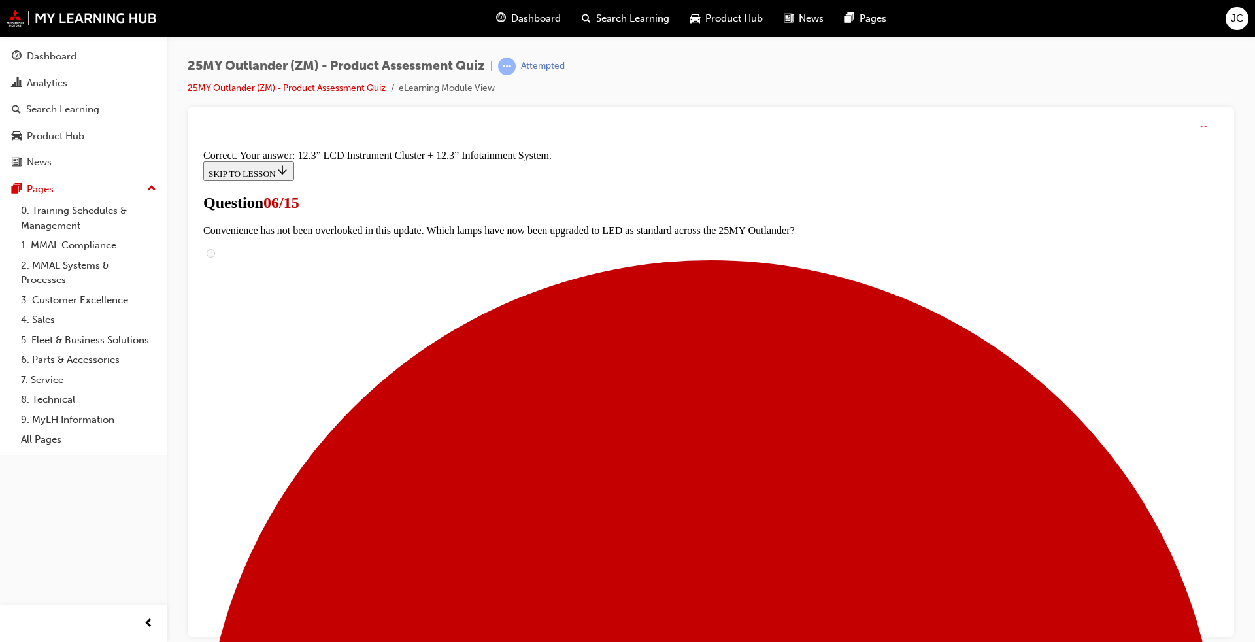
scroll to position [400, 0]
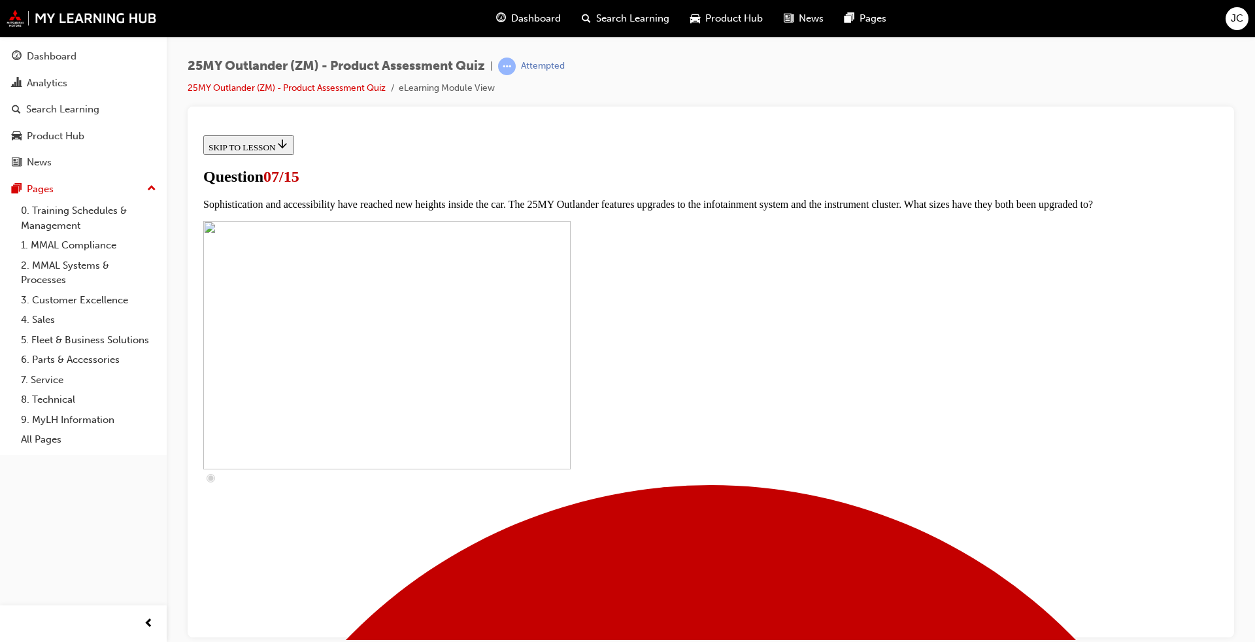
scroll to position [392, 0]
checkbox input "true"
drag, startPoint x: 507, startPoint y: 385, endPoint x: 505, endPoint y: 402, distance: 17.1
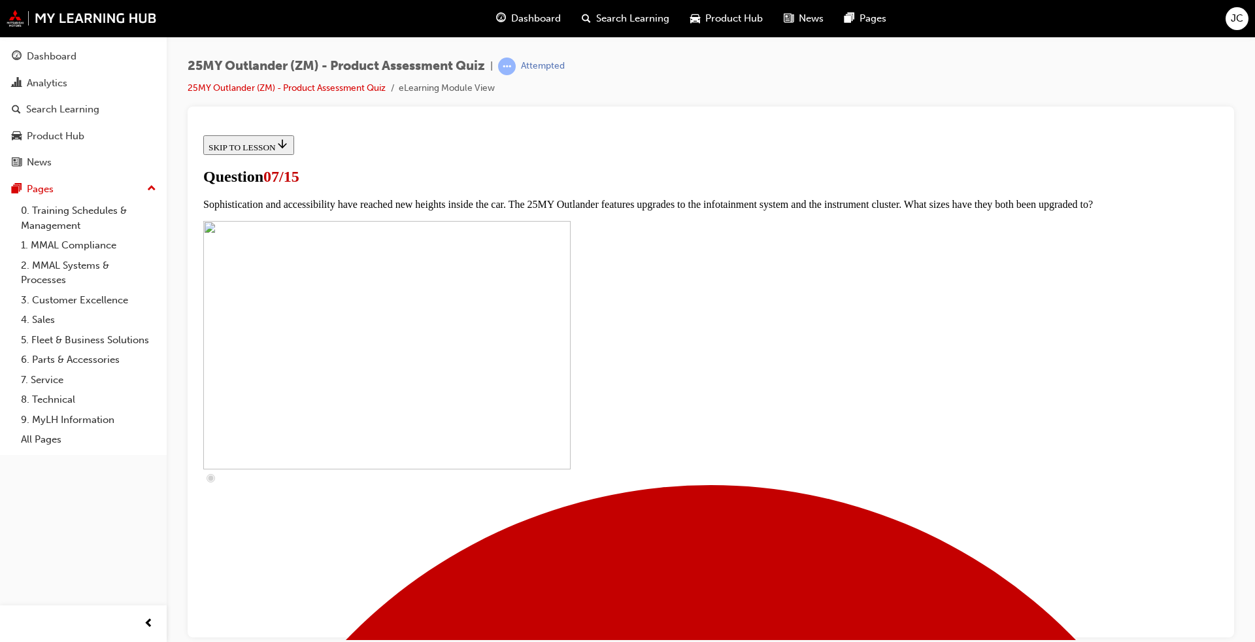
checkbox input "true"
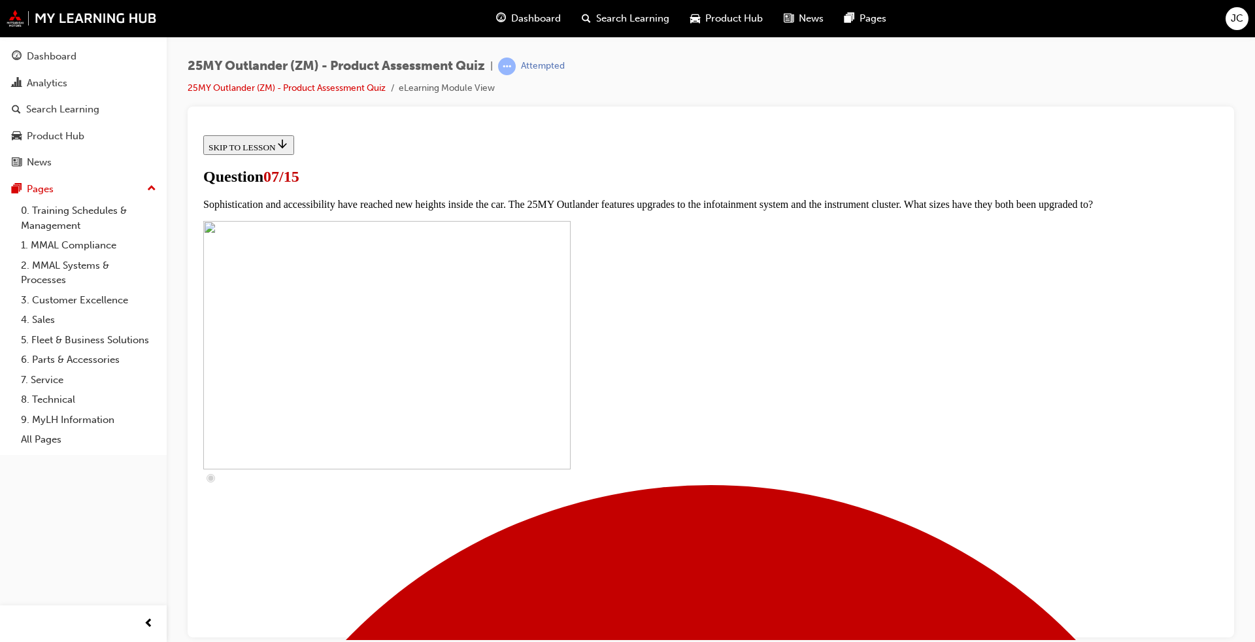
checkbox input "true"
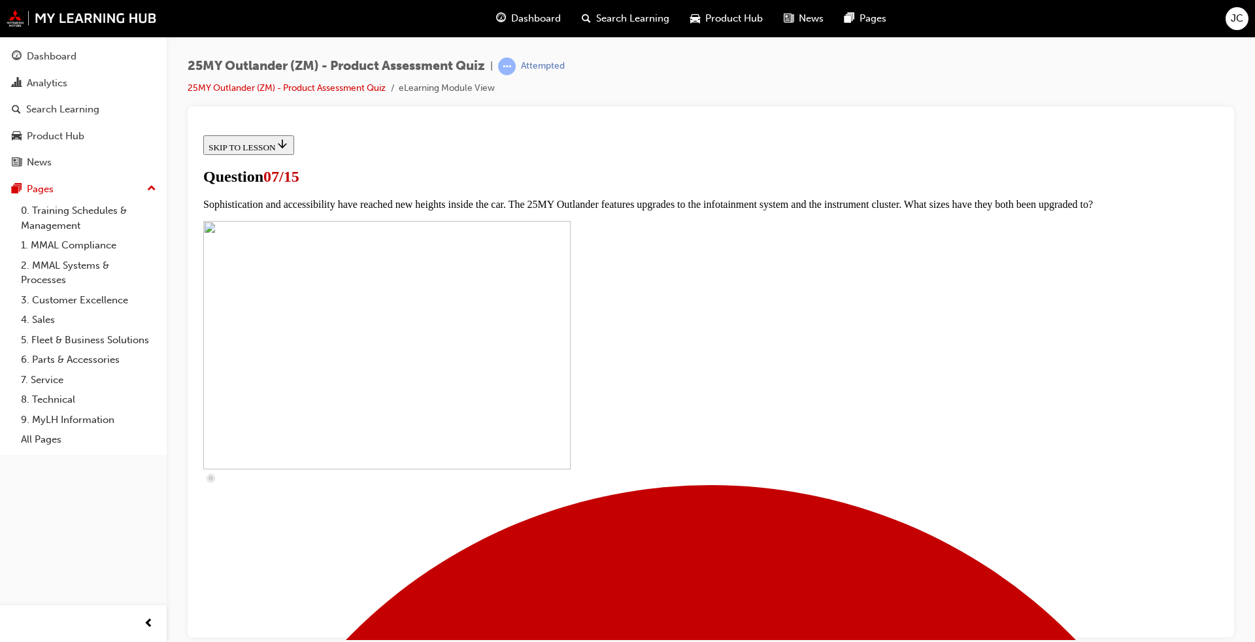
checkbox input "true"
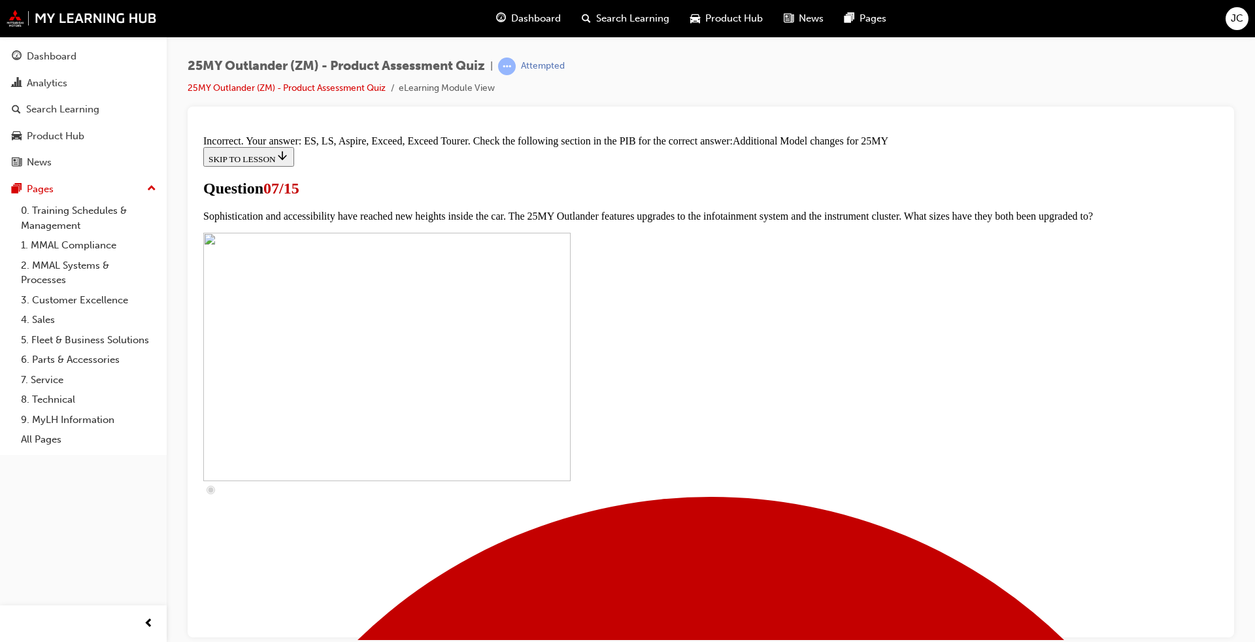
scroll to position [629, 0]
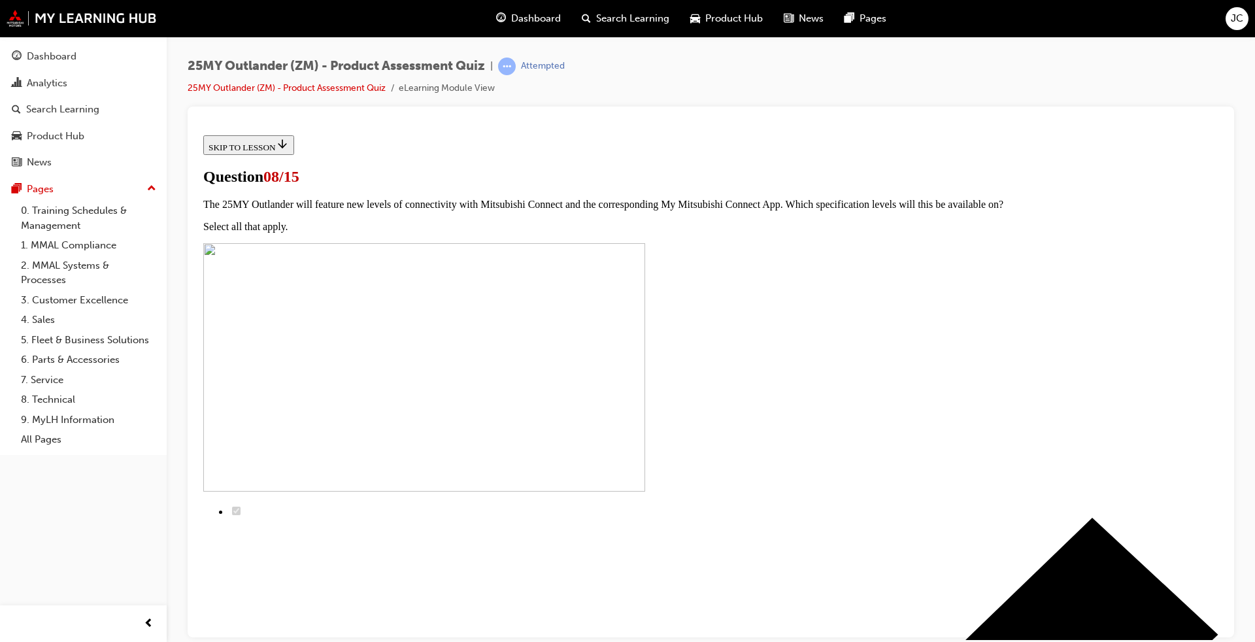
scroll to position [105, 0]
radio input "true"
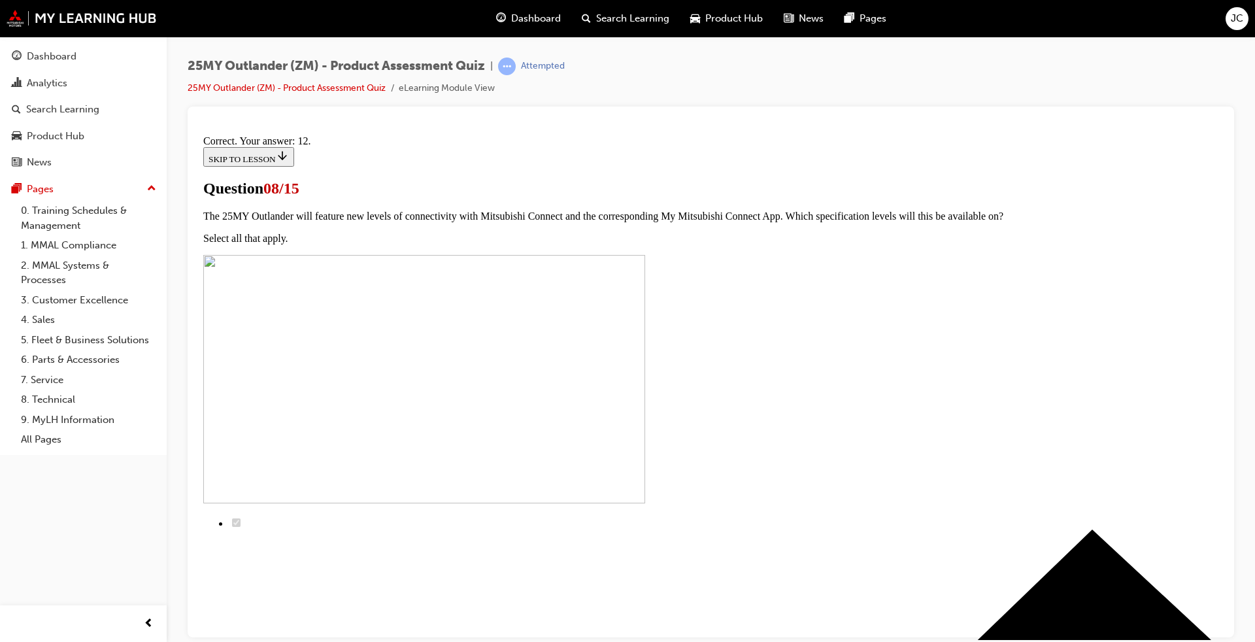
scroll to position [172, 0]
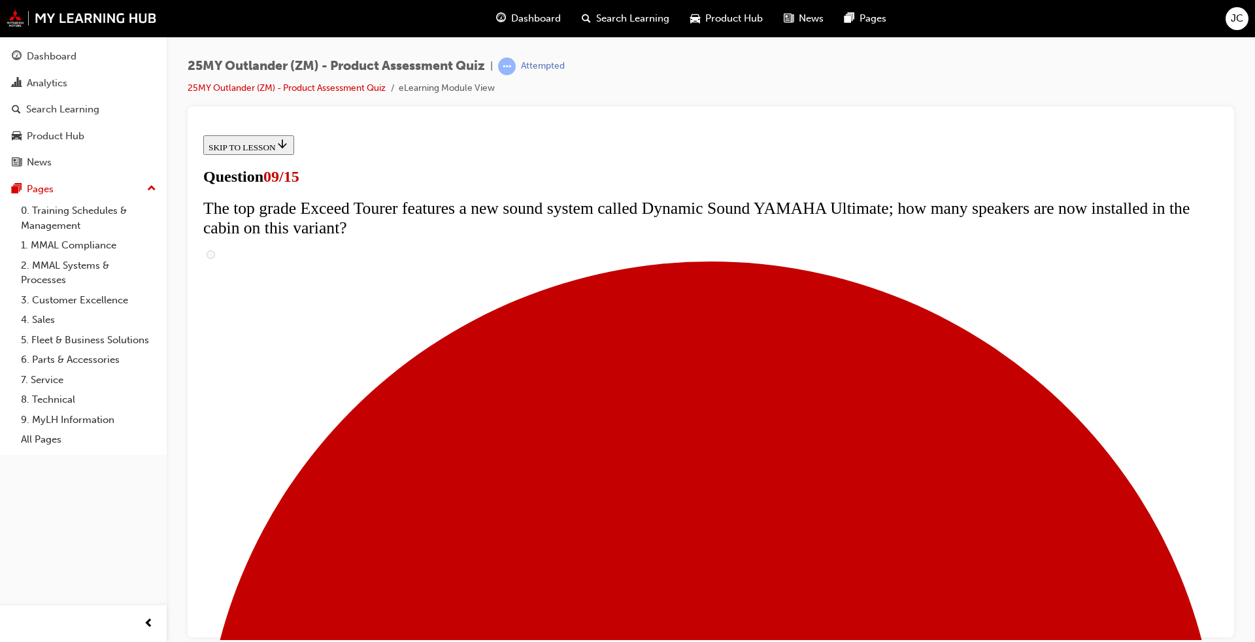
scroll to position [458, 0]
radio input "true"
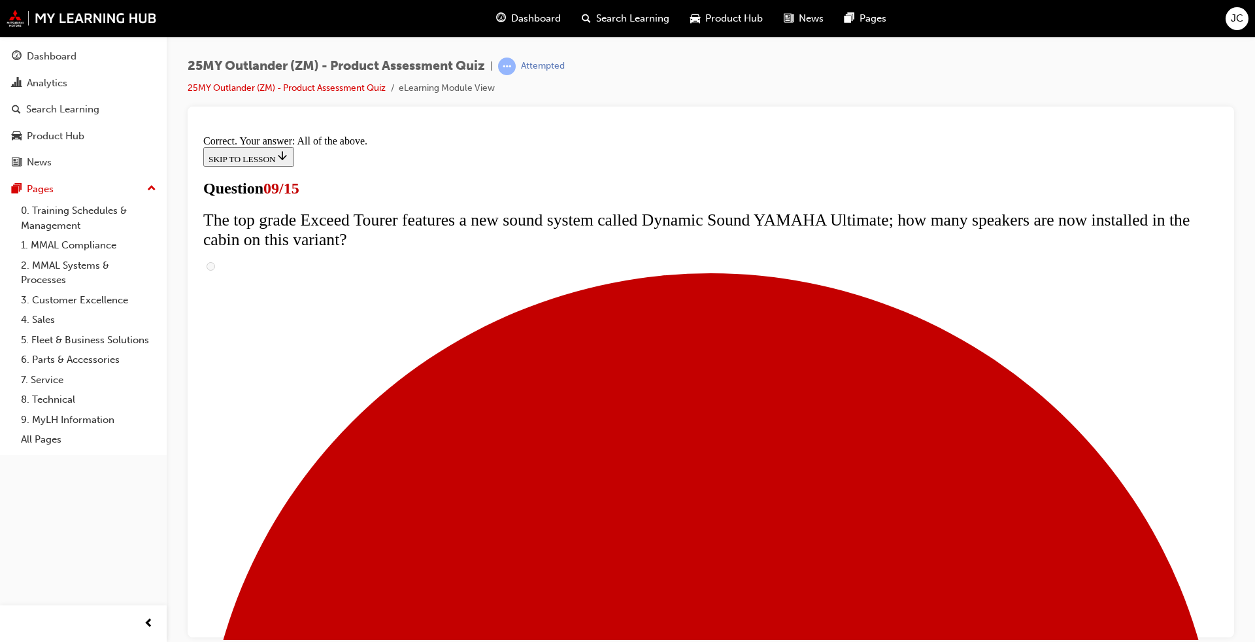
scroll to position [639, 0]
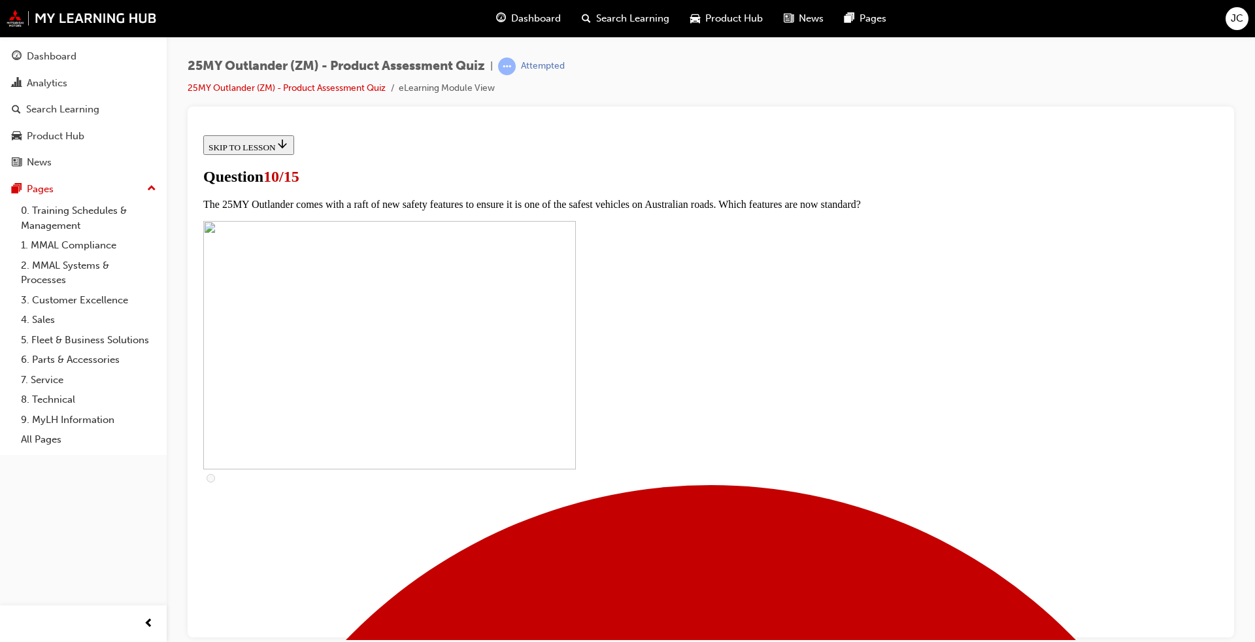
scroll to position [196, 0]
checkbox input "true"
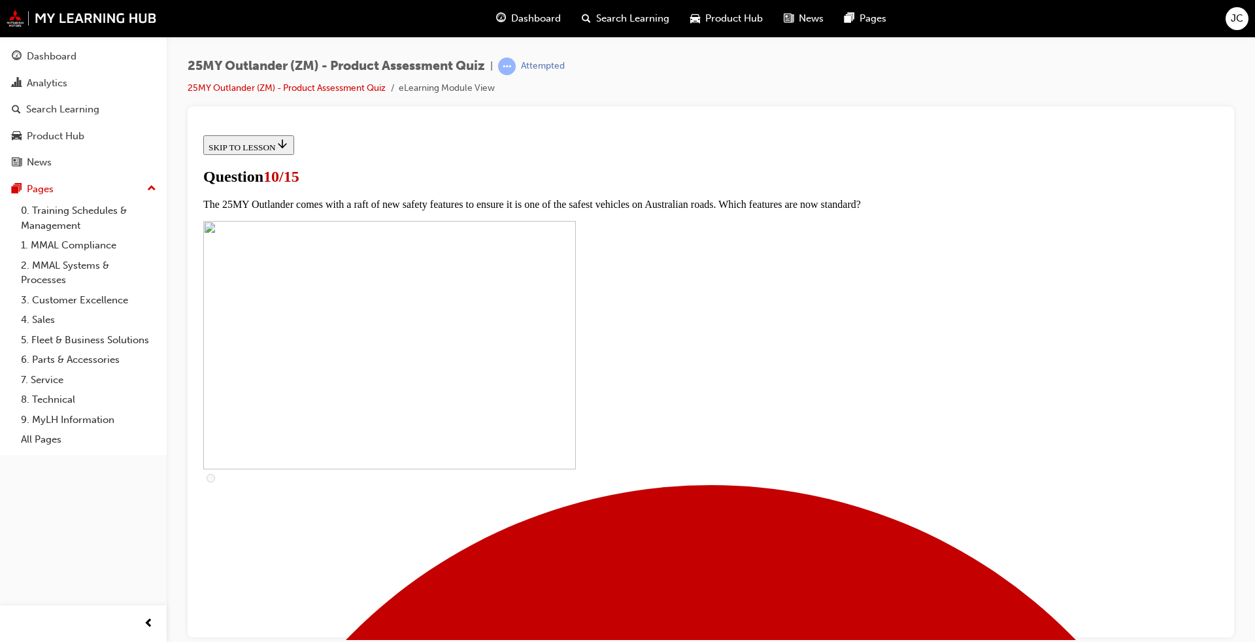
checkbox input "true"
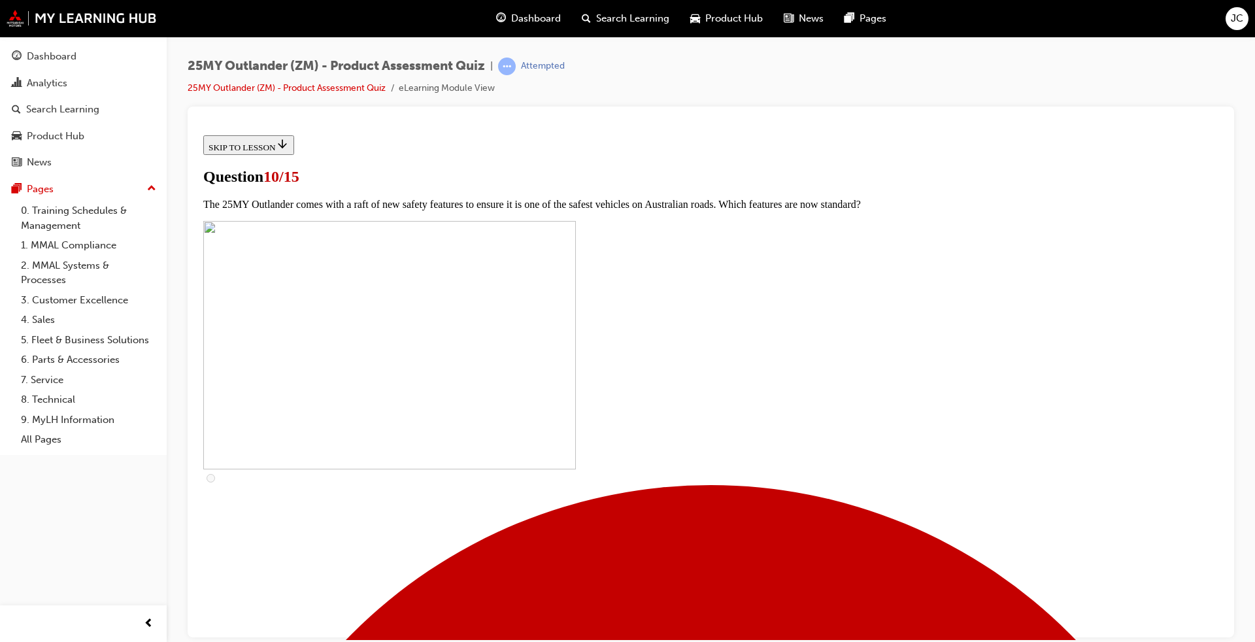
checkbox input "true"
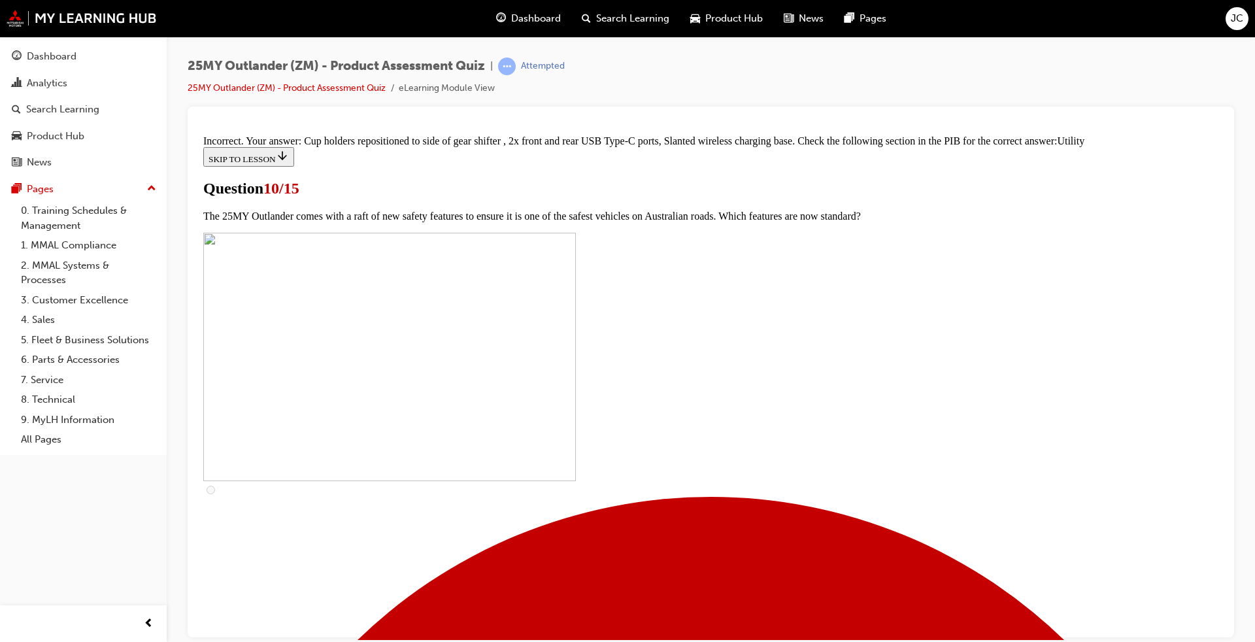
scroll to position [597, 0]
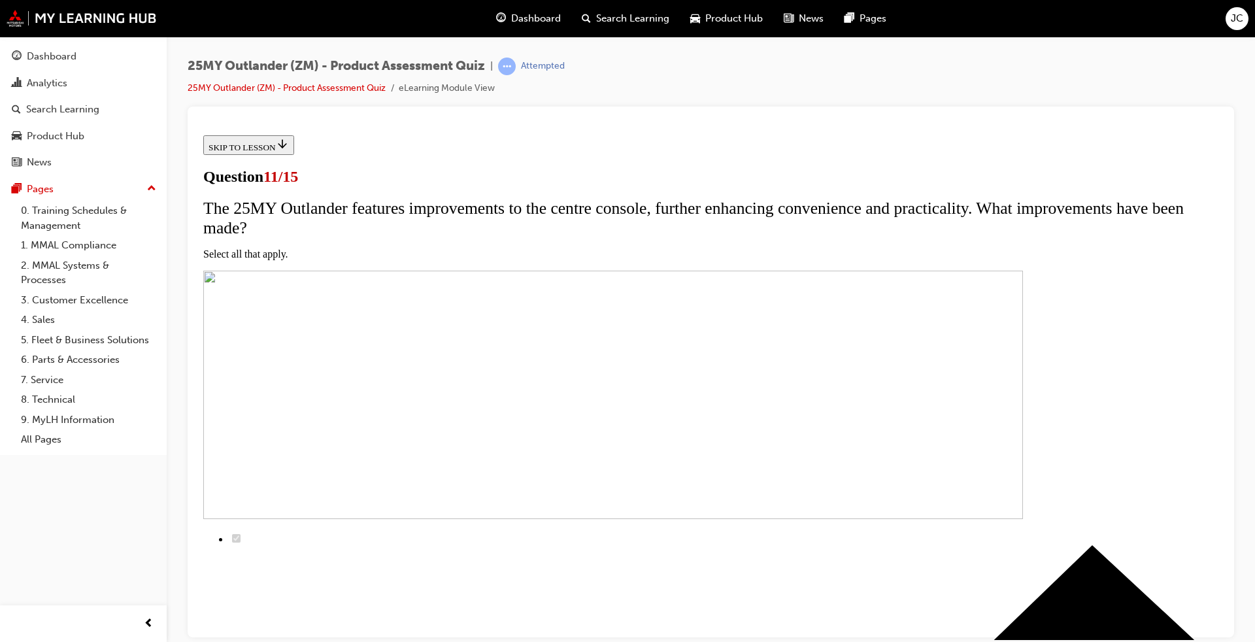
scroll to position [131, 0]
checkbox input "true"
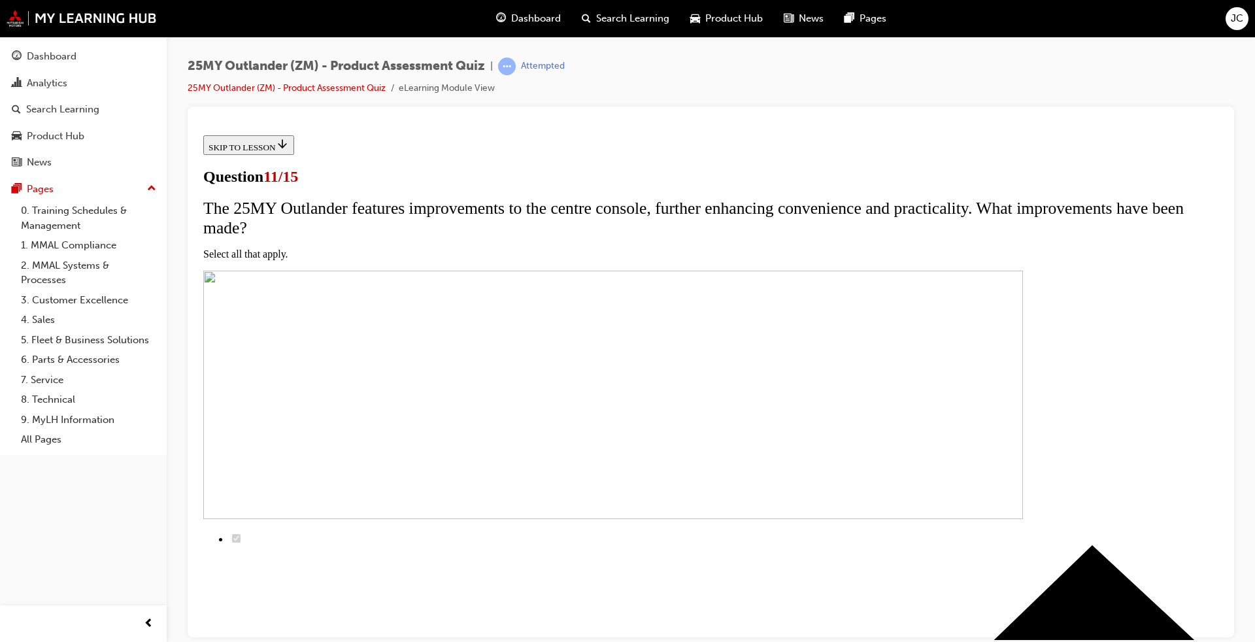
checkbox input "true"
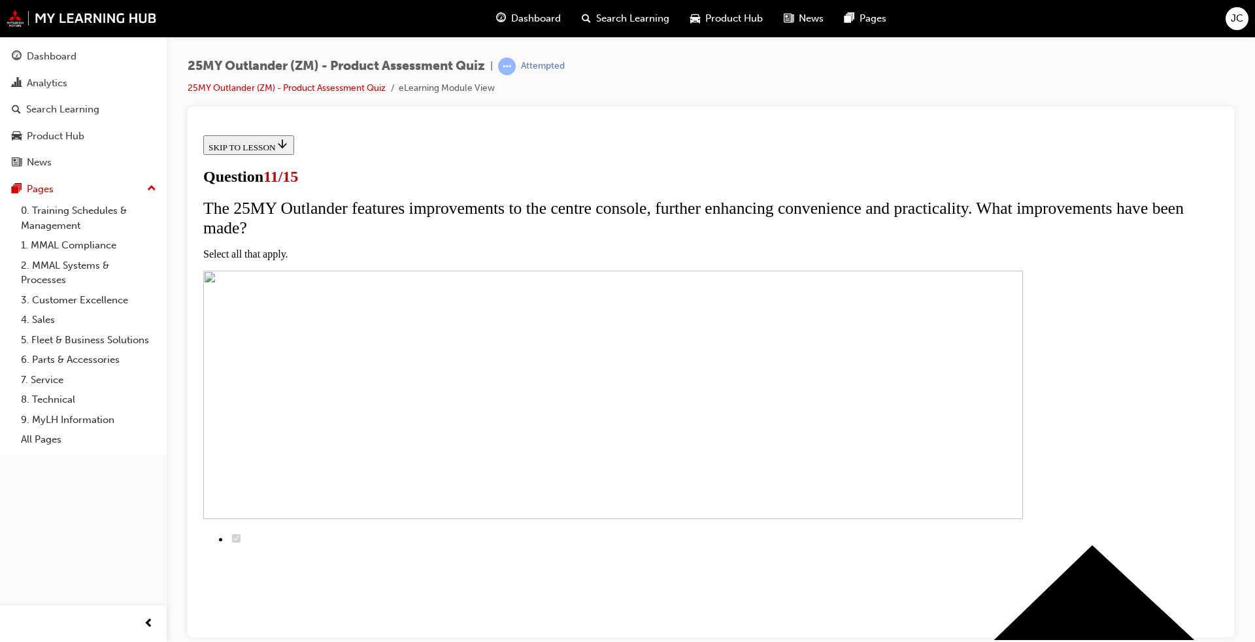
checkbox input "false"
checkbox input "true"
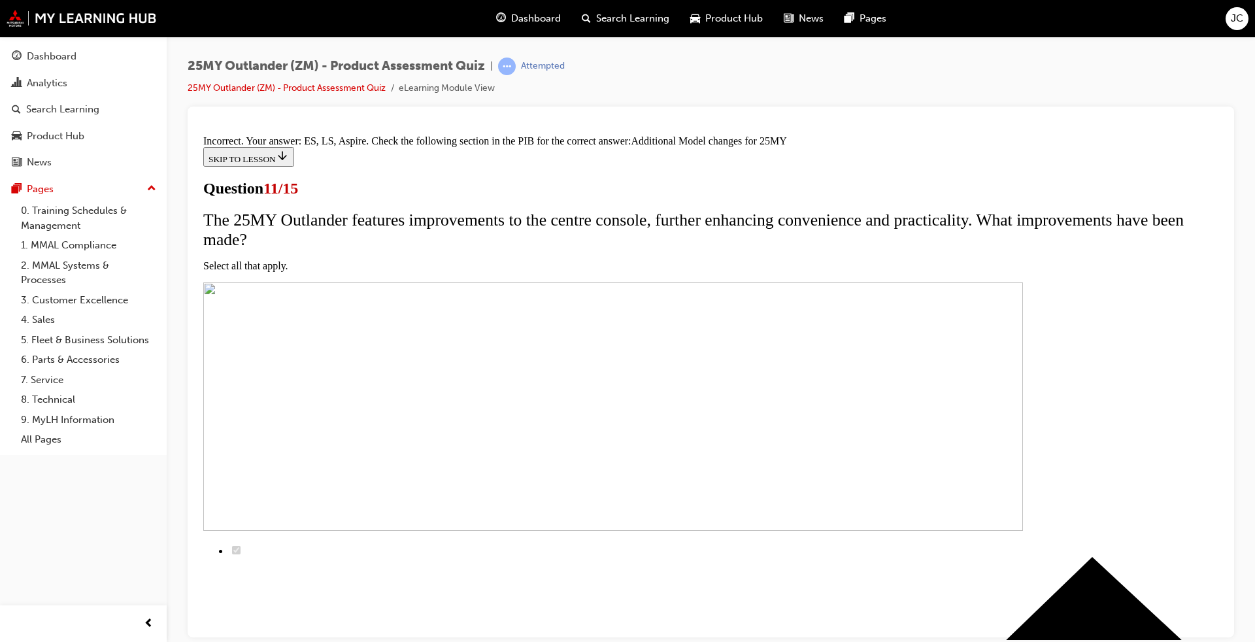
scroll to position [349, 0]
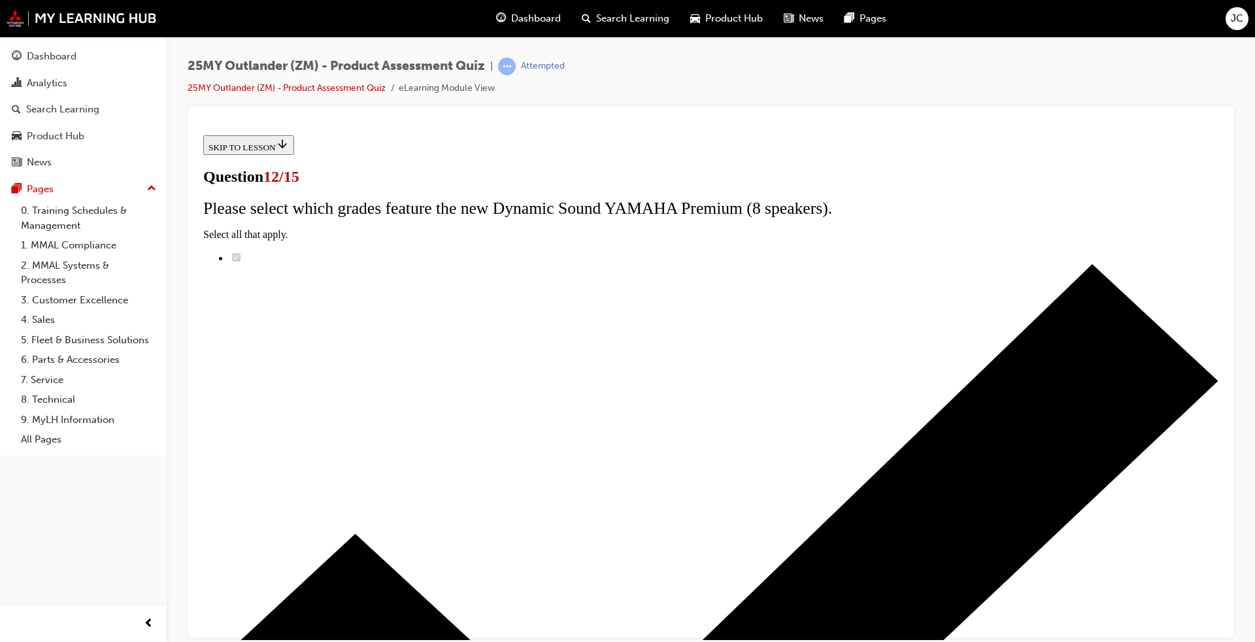
radio input "true"
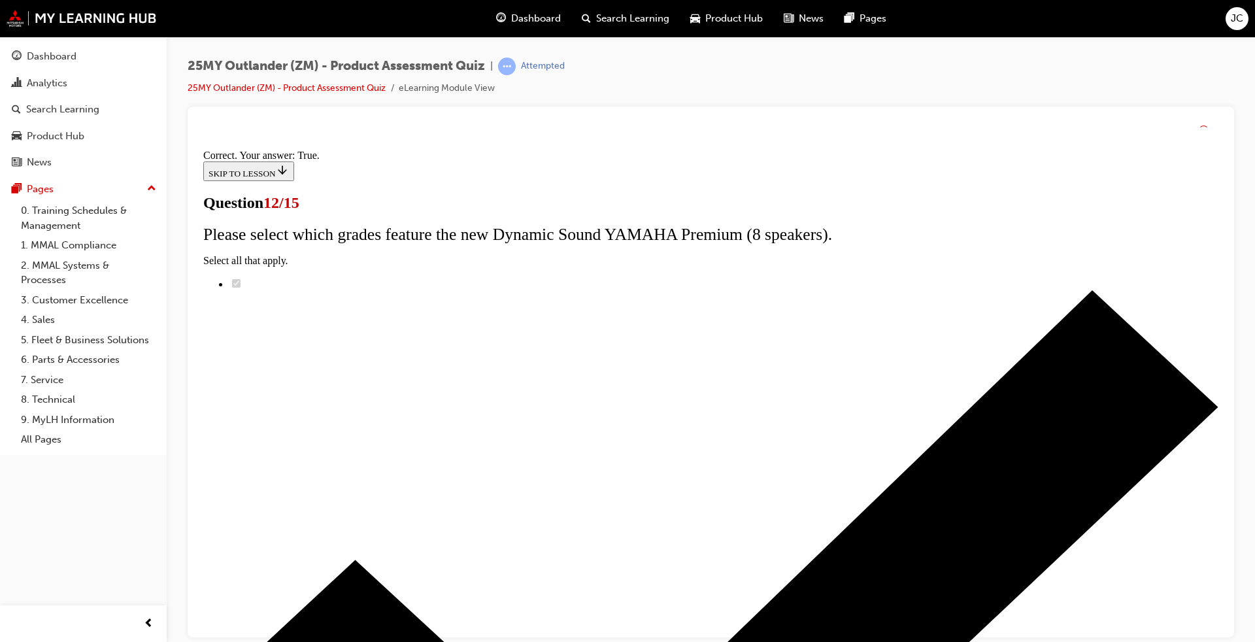
scroll to position [112, 0]
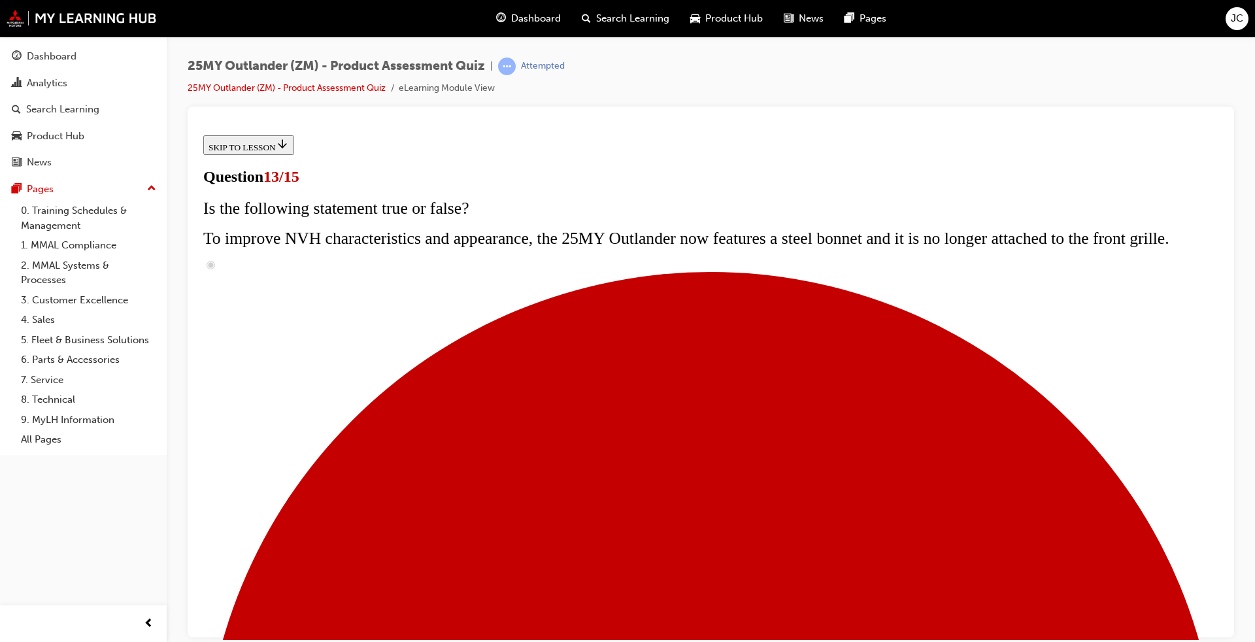
scroll to position [92, 0]
radio input "true"
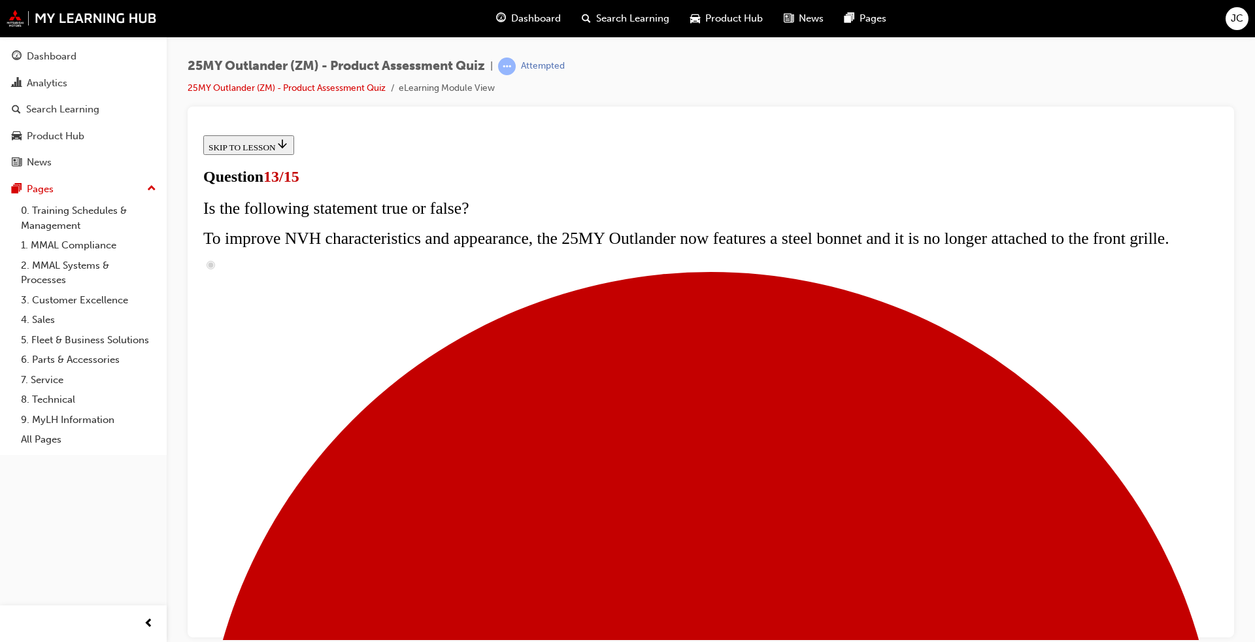
radio input "true"
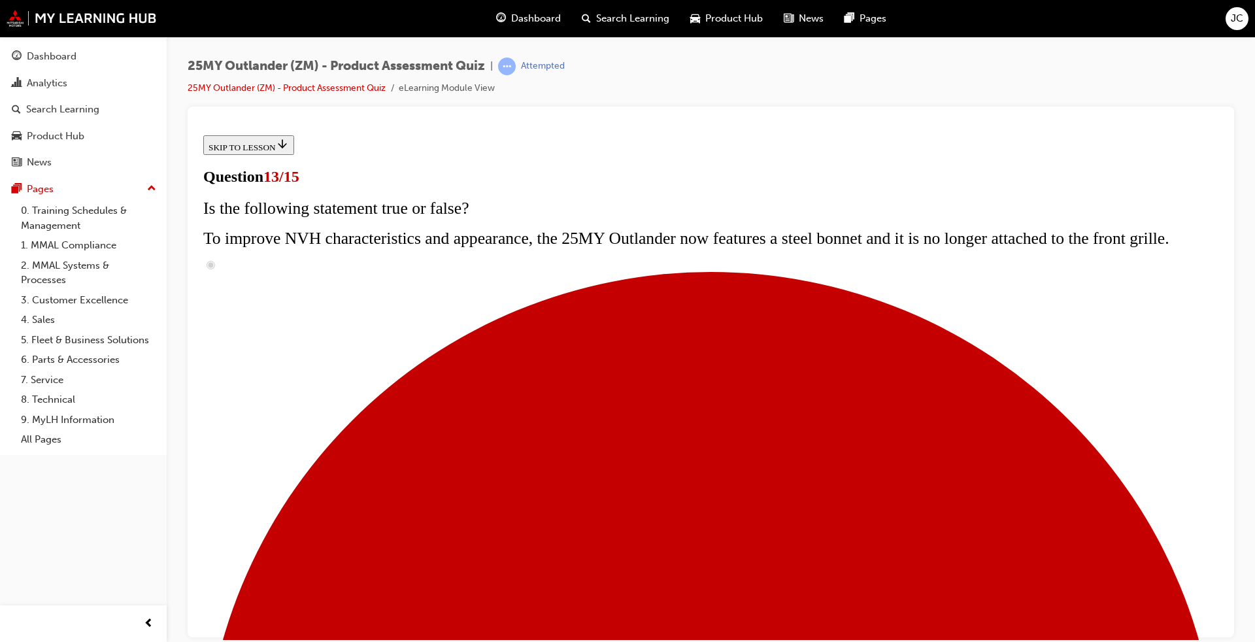
radio input "true"
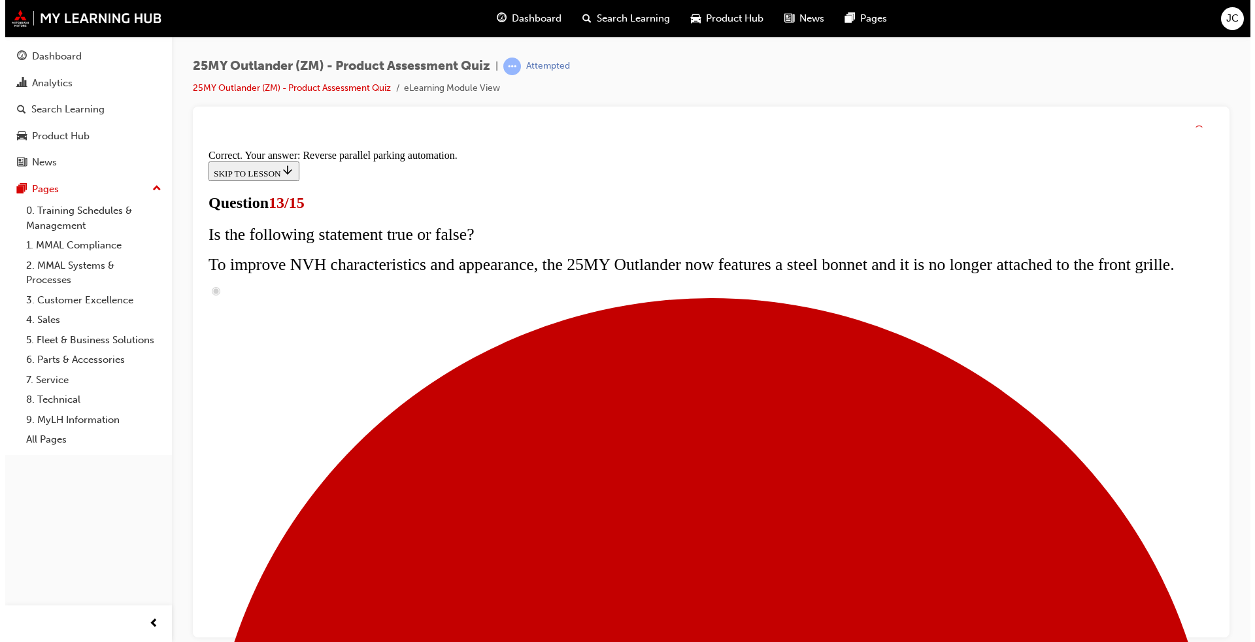
scroll to position [299, 0]
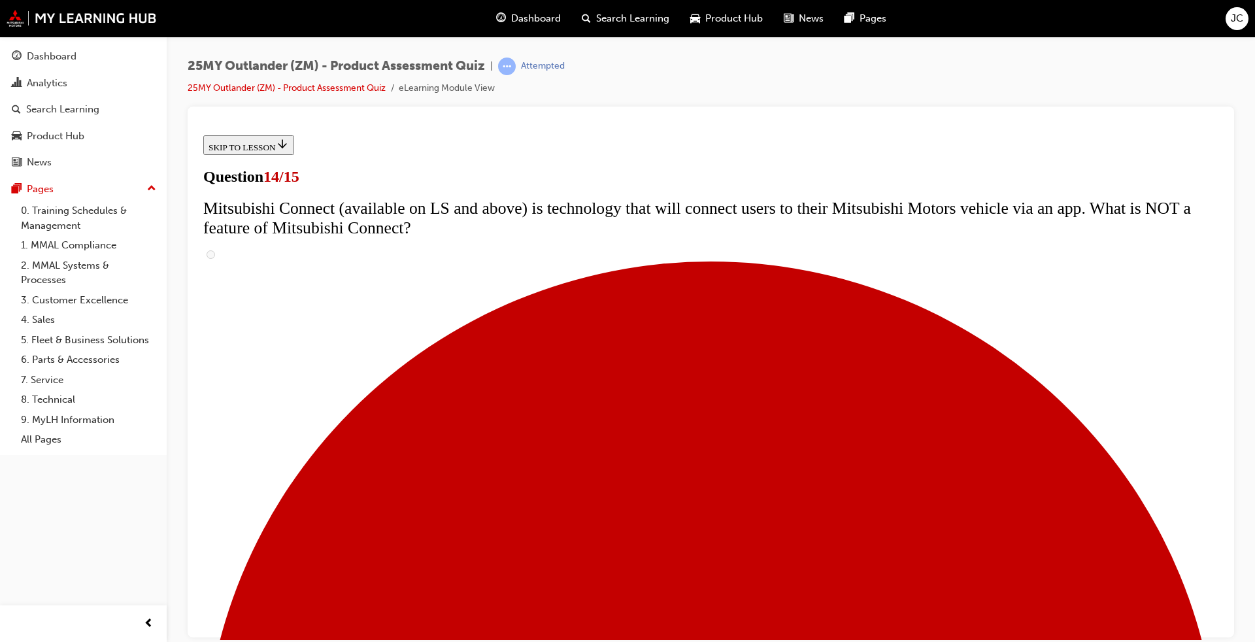
scroll to position [392, 0]
radio input "true"
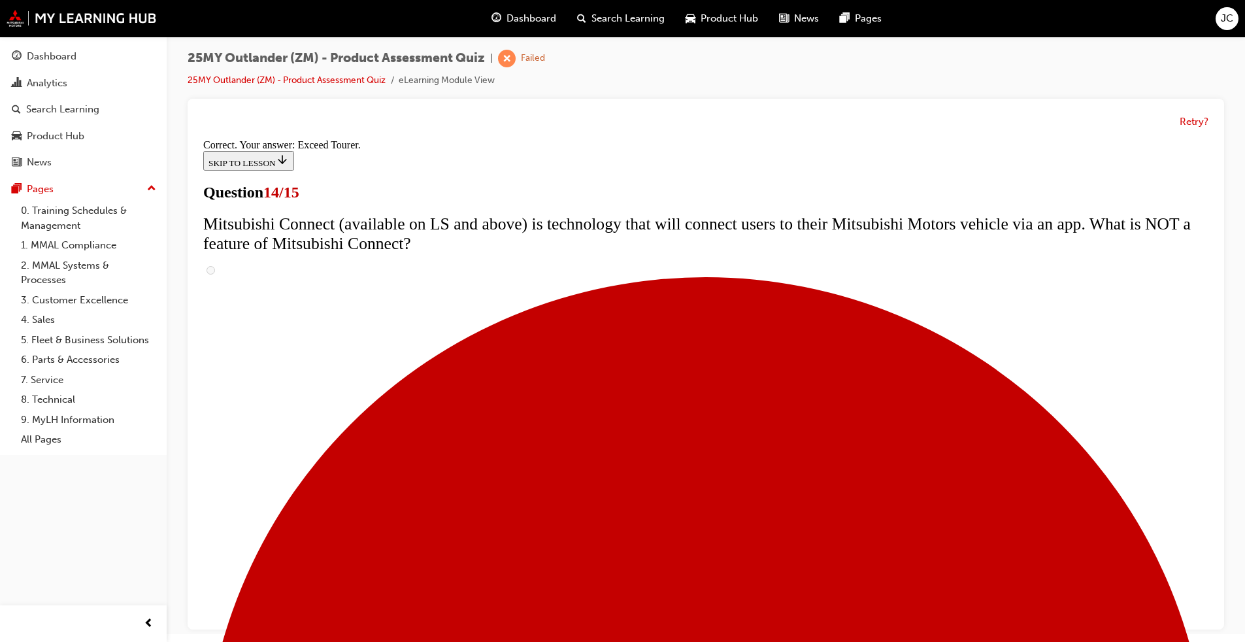
scroll to position [10, 0]
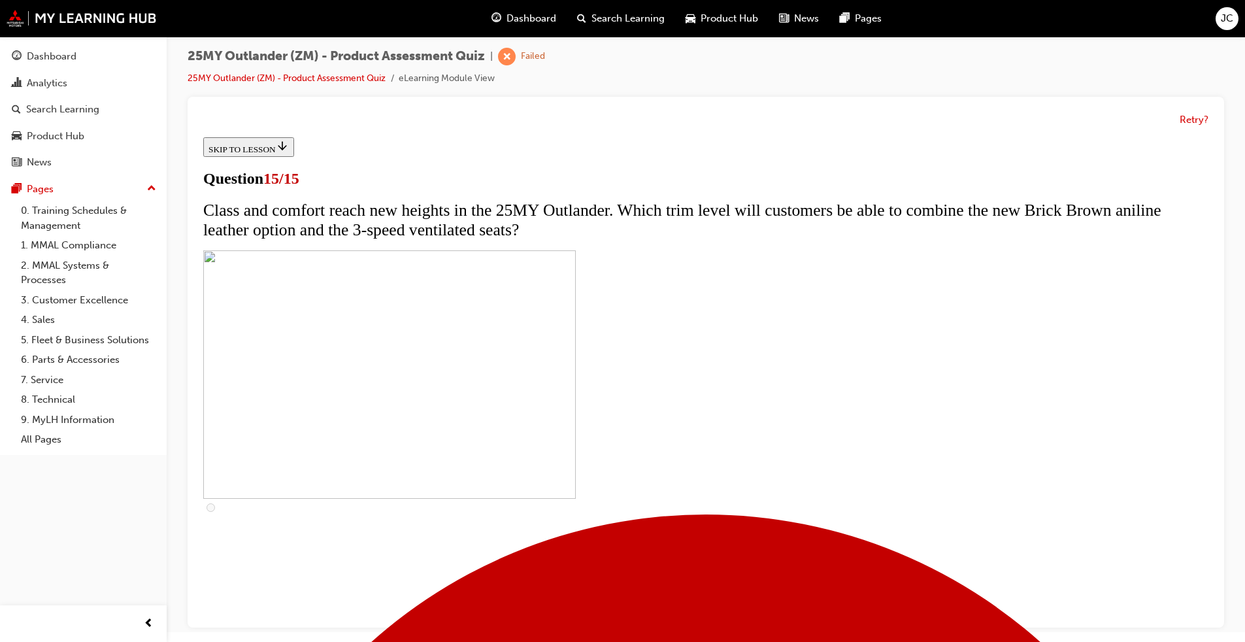
scroll to position [173, 0]
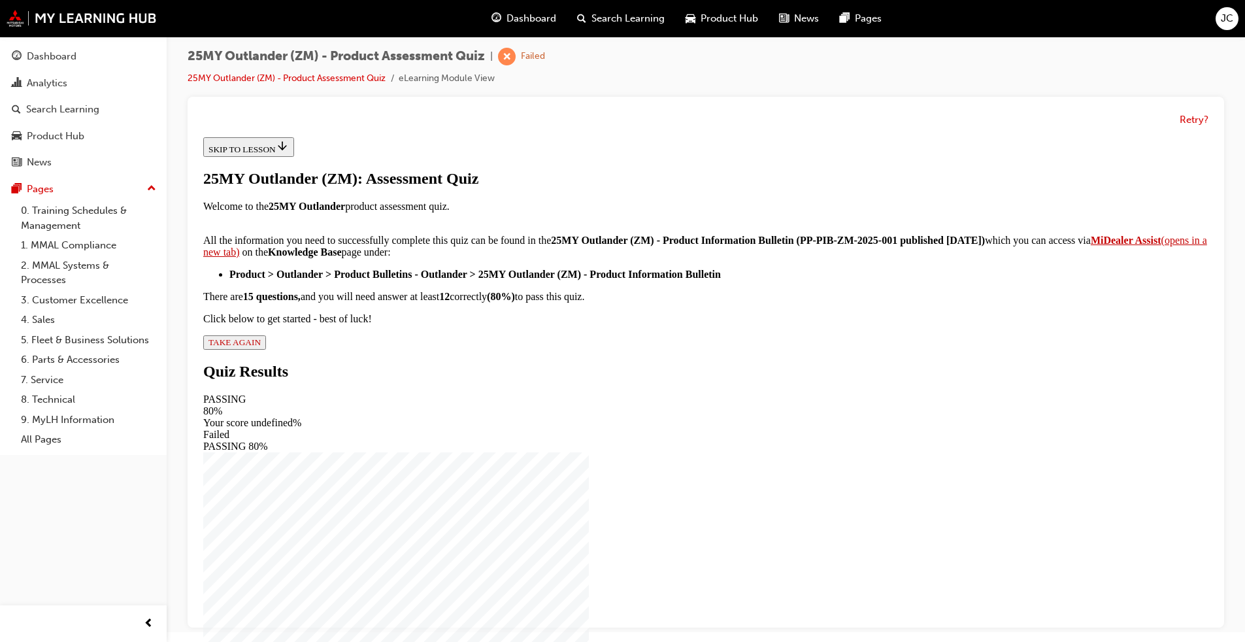
scroll to position [171, 0]
click at [261, 347] on span "TAKE AGAIN" at bounding box center [235, 342] width 52 height 10
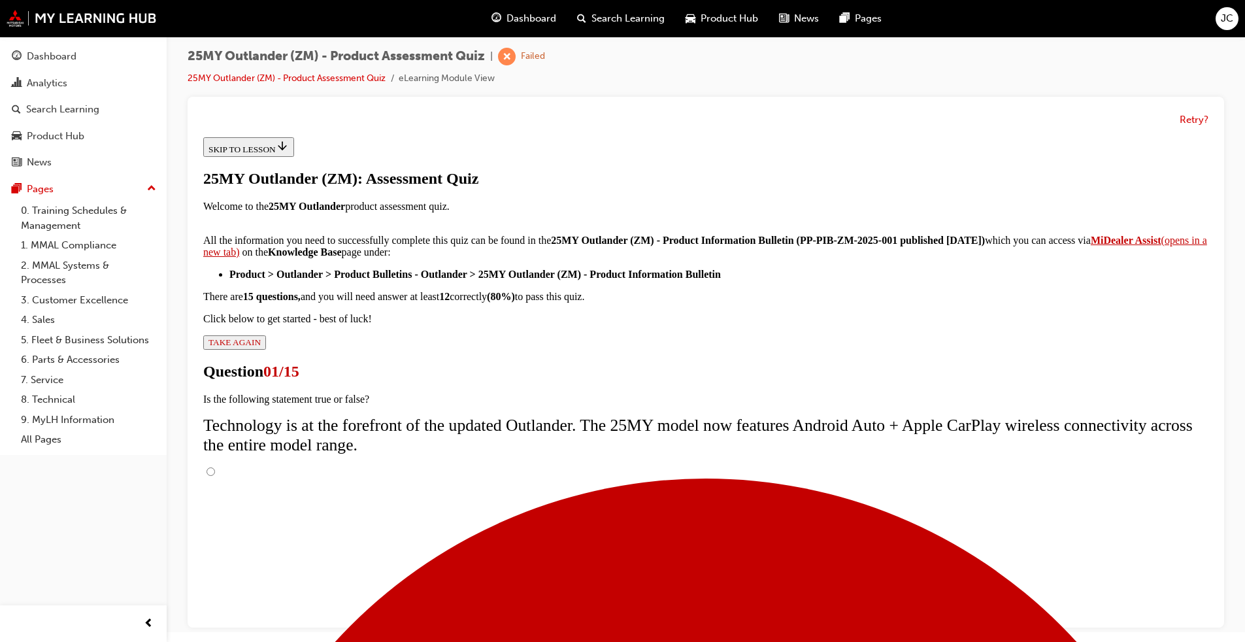
scroll to position [71, 0]
click at [215, 467] on input "True" at bounding box center [211, 471] width 8 height 8
radio input "true"
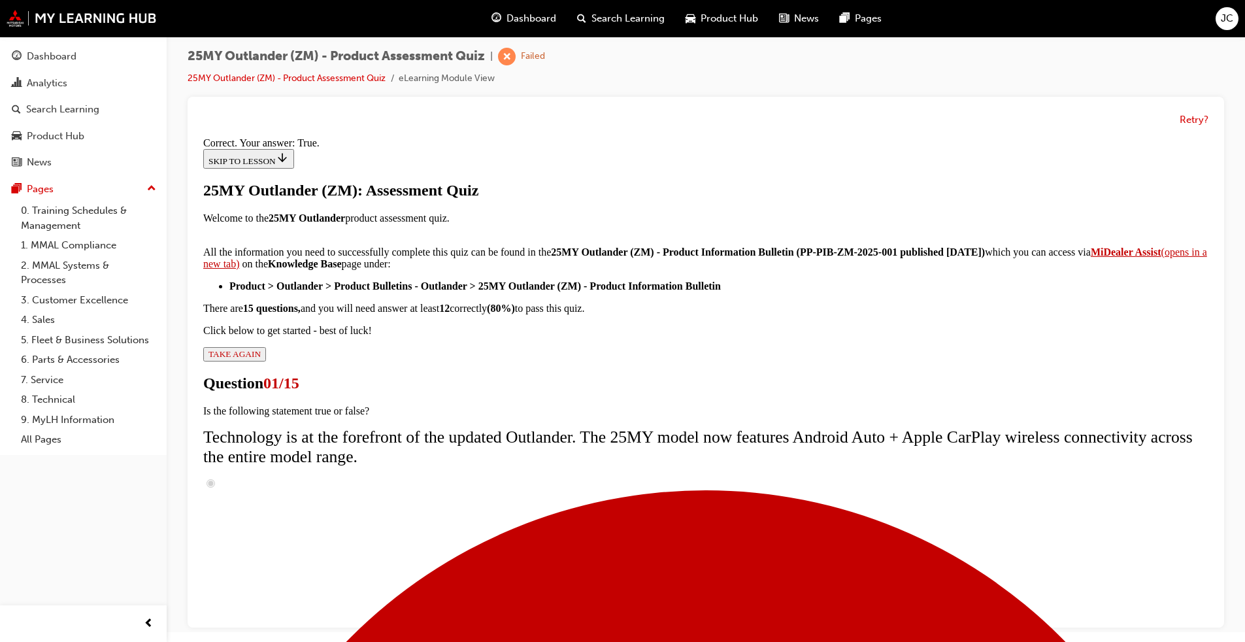
scroll to position [112, 0]
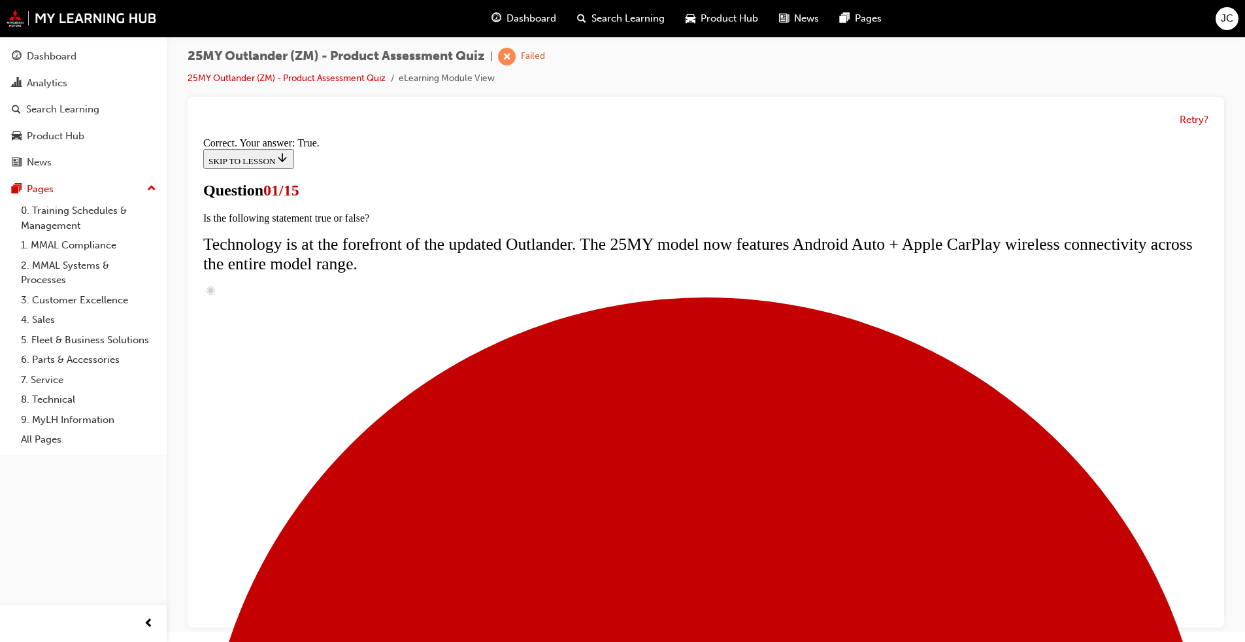
radio input "true"
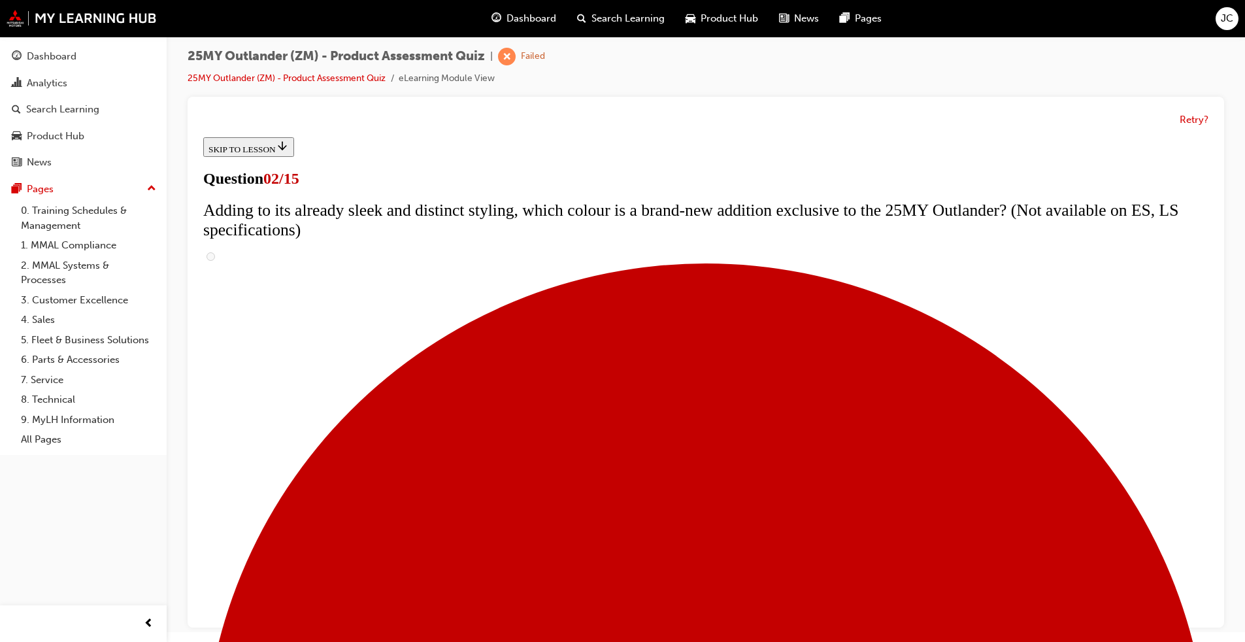
scroll to position [65, 0]
checkbox input "true"
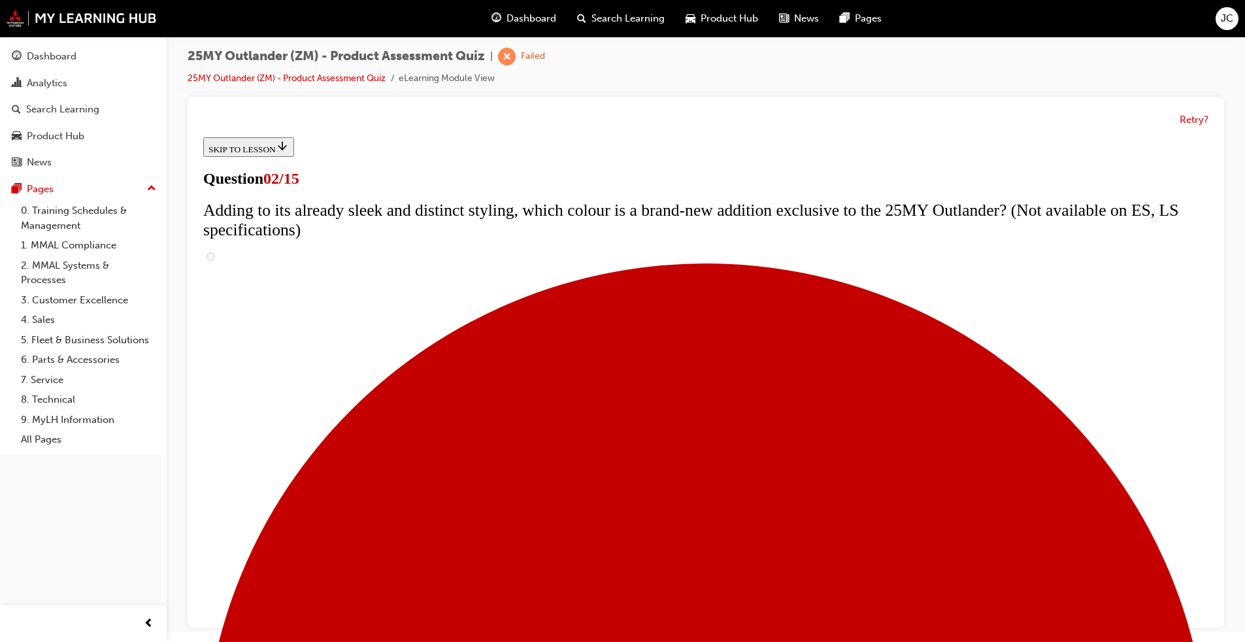
checkbox input "true"
